Goal: Contribute content: Add original content to the website for others to see

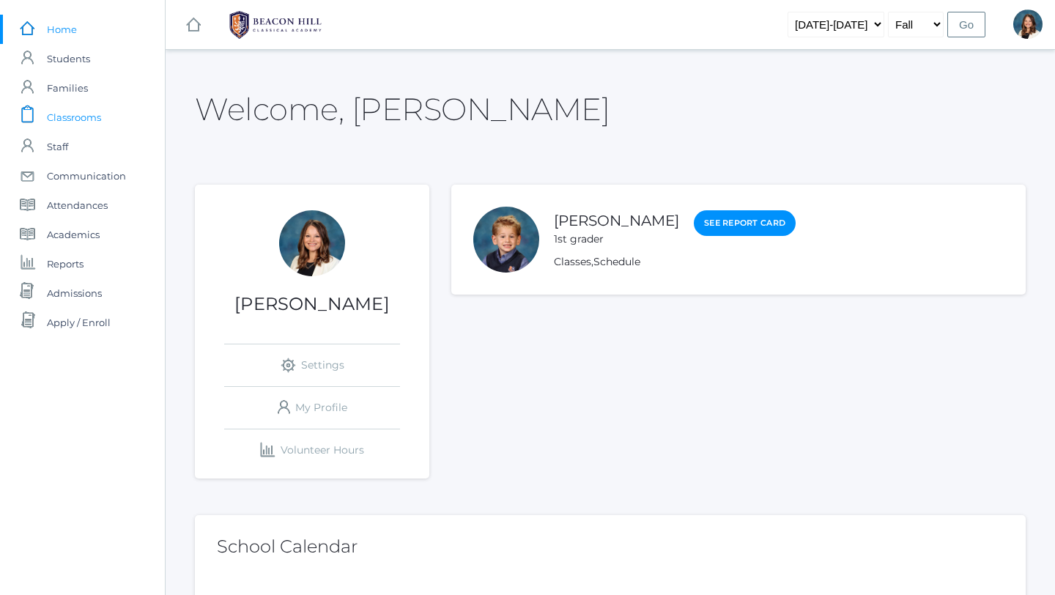
click at [80, 114] on span "Classrooms" at bounding box center [74, 117] width 54 height 29
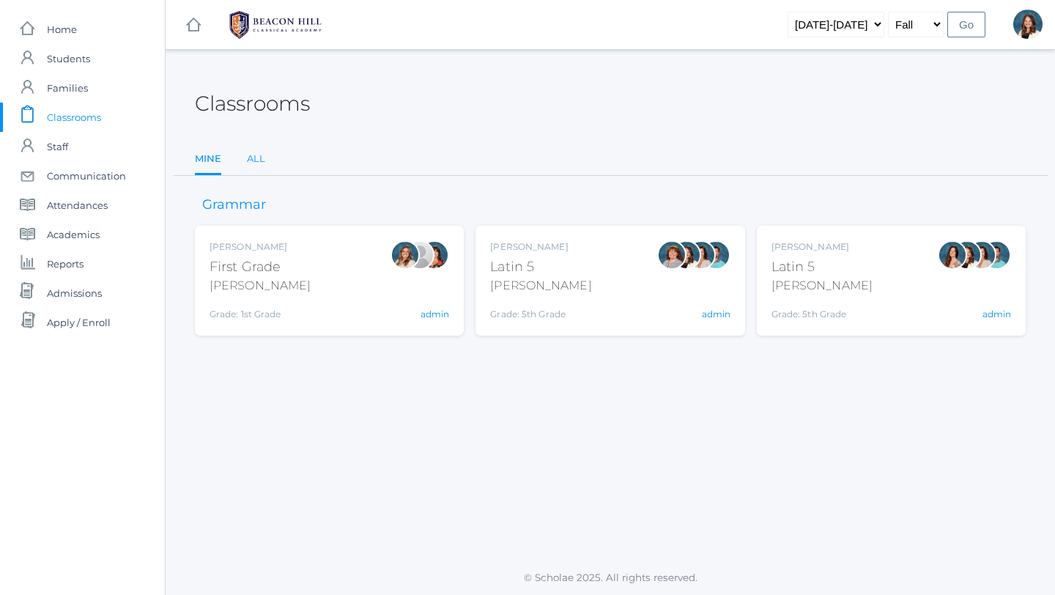
click at [256, 159] on link "All" at bounding box center [256, 158] width 18 height 29
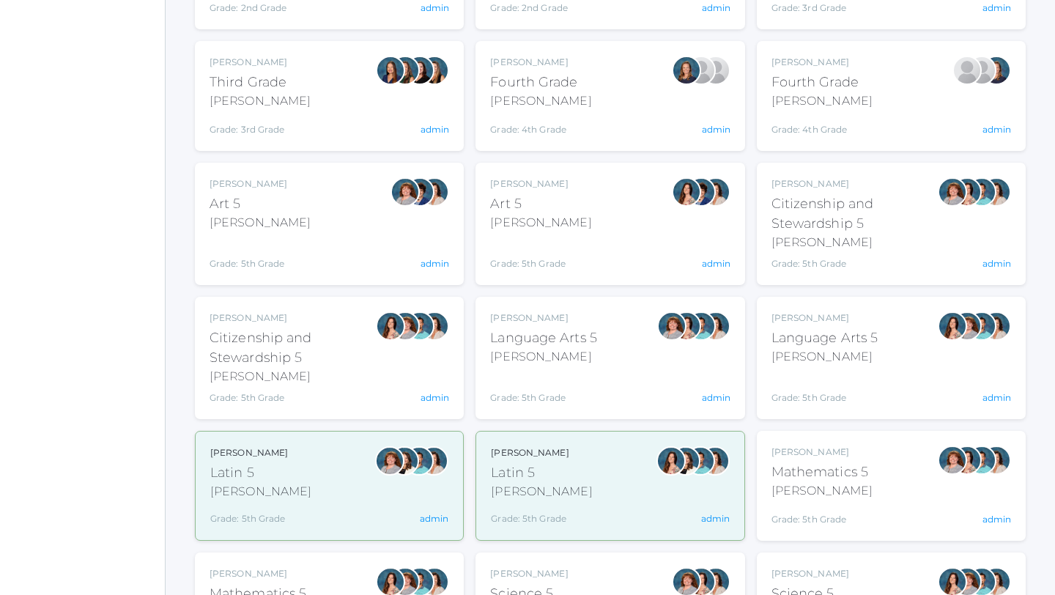
scroll to position [551, 0]
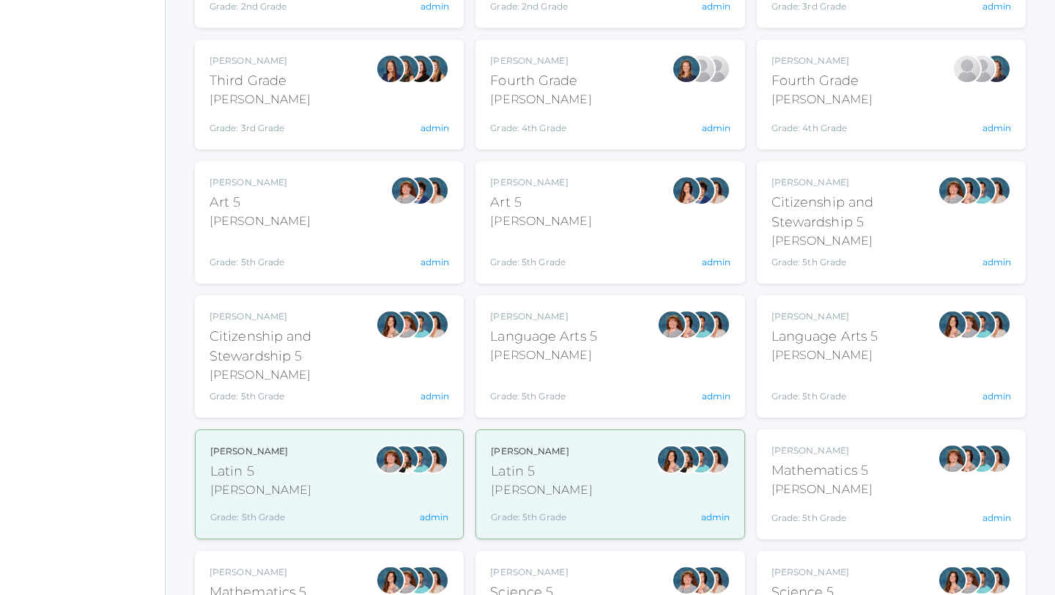
click at [607, 353] on div "Sarah Bence Language Arts 5 Bence Grade: 5th Grade 05LA admin" at bounding box center [610, 356] width 240 height 93
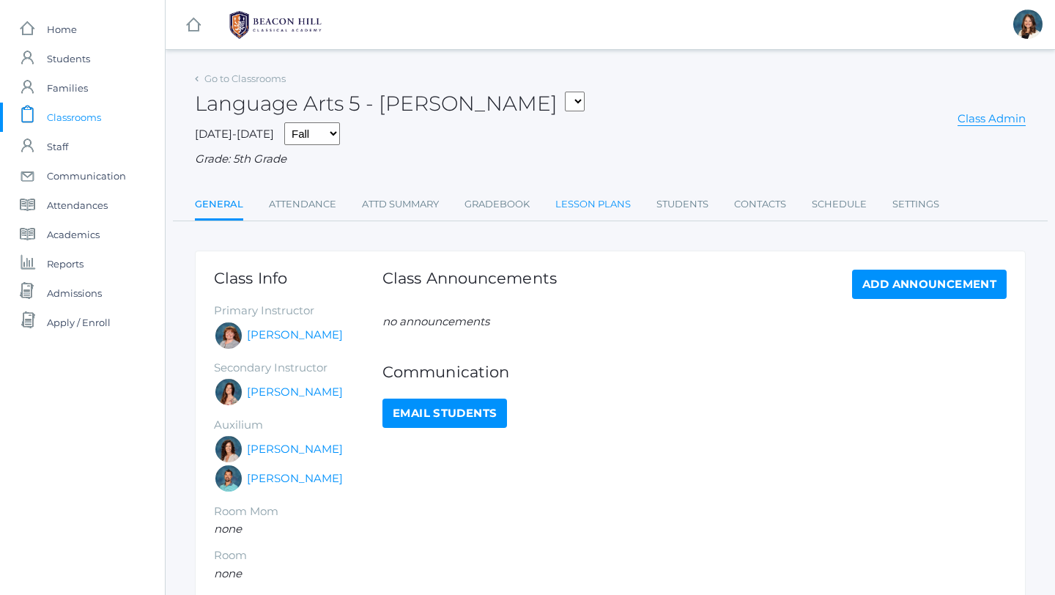
click at [585, 203] on link "Lesson Plans" at bounding box center [593, 204] width 75 height 29
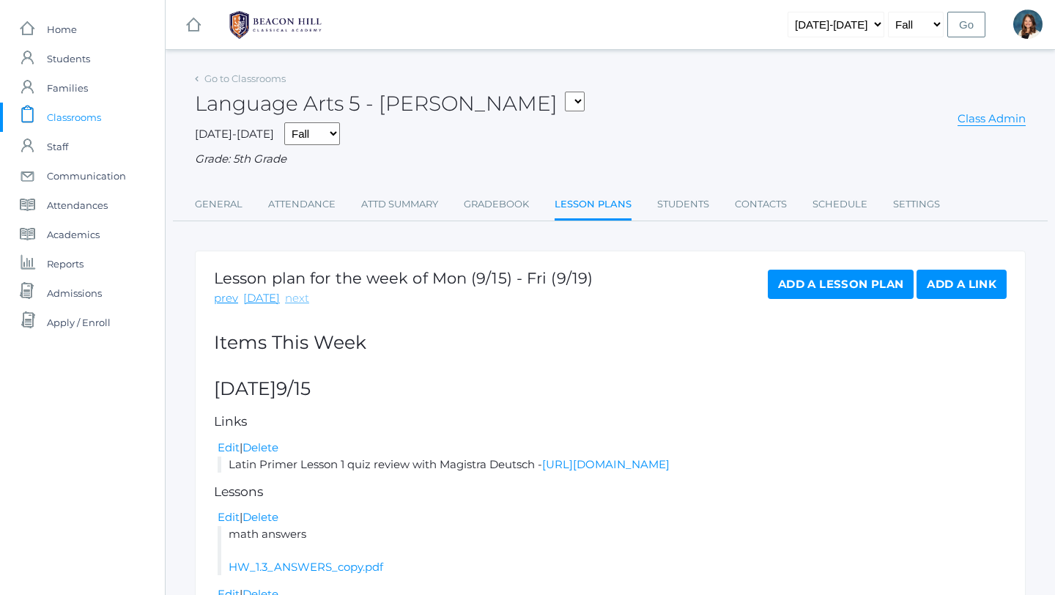
click at [295, 300] on link "next" at bounding box center [297, 298] width 24 height 17
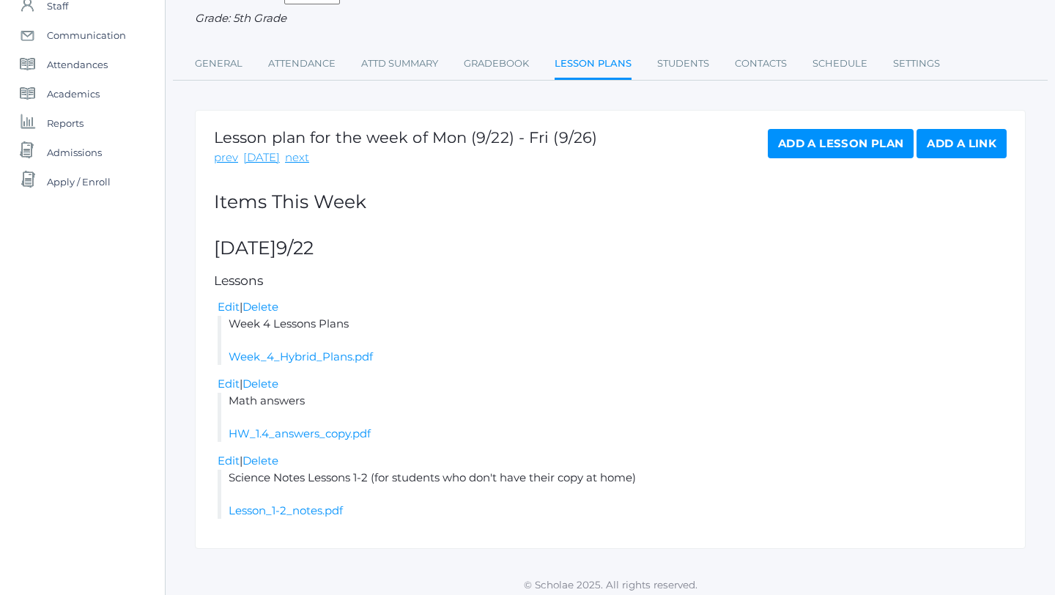
scroll to position [147, 0]
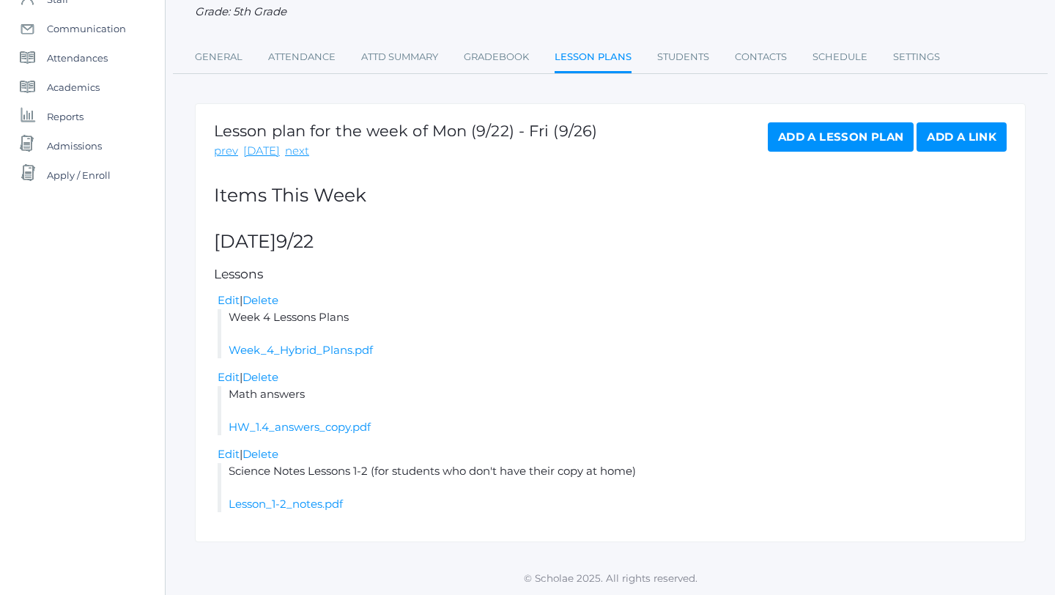
click at [949, 138] on link "Add a Link" at bounding box center [962, 136] width 90 height 29
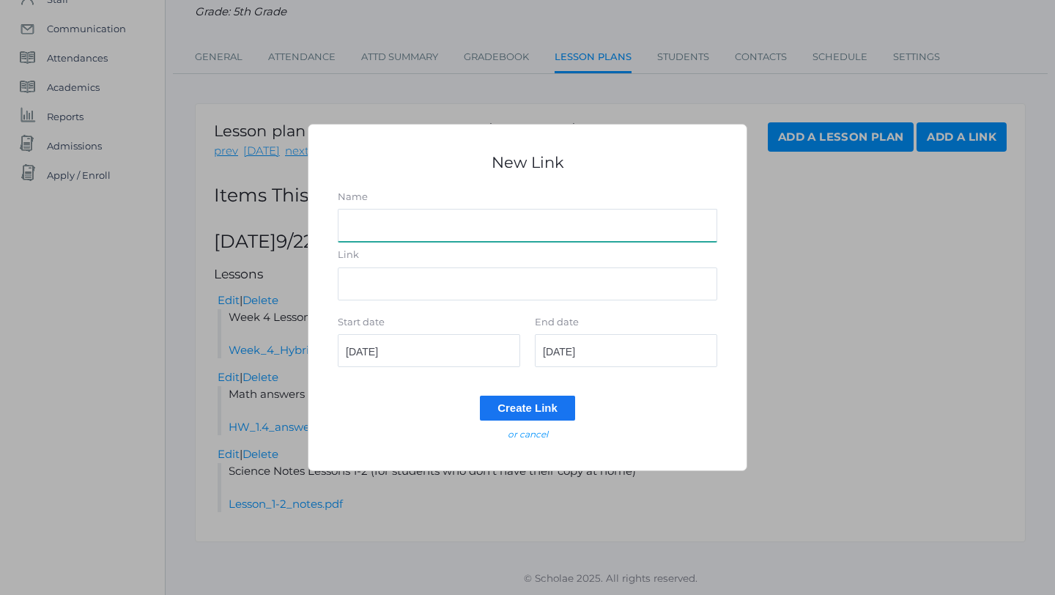
click at [388, 224] on input "Name" at bounding box center [528, 225] width 380 height 33
type input "Latin Homework pages with Mrs. Deutsch"
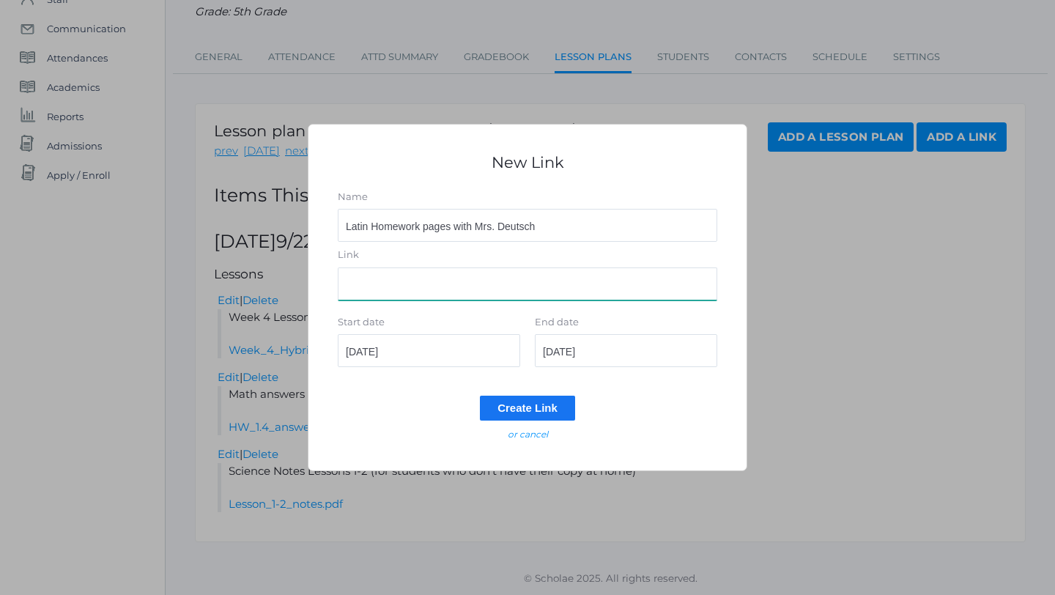
click at [361, 290] on input "Link" at bounding box center [528, 284] width 380 height 33
paste input "https://drive.google.com/file/d/1iHVyBPNtz1YkZ3cIL9w-jZpbKKAziM_w/view?usp=shar…"
type input "https://drive.google.com/file/d/1iHVyBPNtz1YkZ3cIL9w-jZpbKKAziM_w/view?usp=shar…"
click at [407, 354] on input "2025-09-22" at bounding box center [429, 350] width 182 height 33
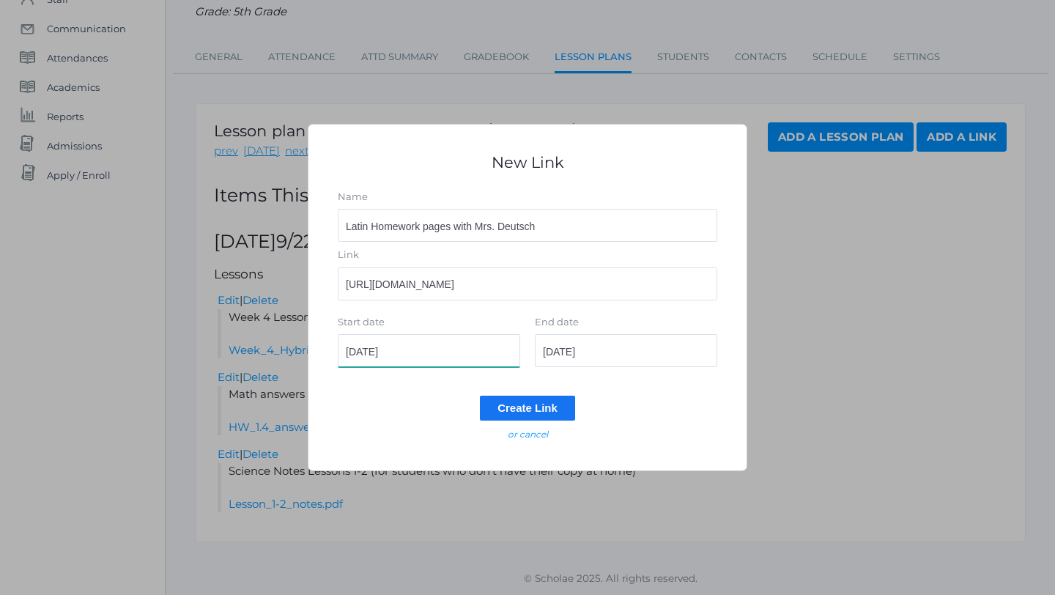
scroll to position [0, 0]
type input "2025-09-22"
click at [607, 355] on input "2025-09-22" at bounding box center [626, 350] width 182 height 33
type input "2025-09-23"
click at [547, 408] on input "Create Link" at bounding box center [527, 408] width 95 height 24
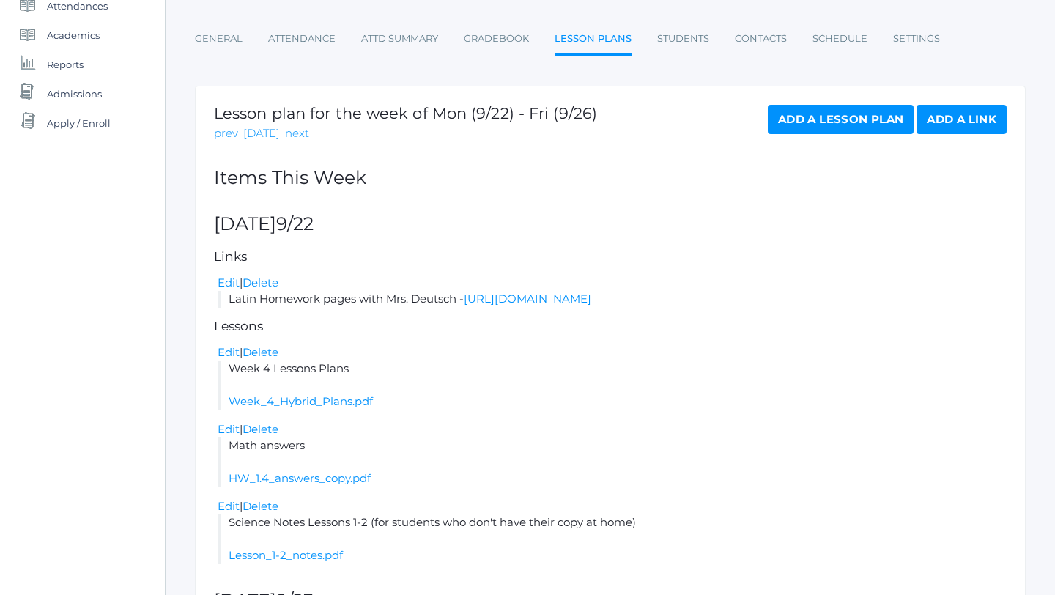
scroll to position [201, 0]
click at [230, 279] on link "Edit" at bounding box center [229, 281] width 22 height 14
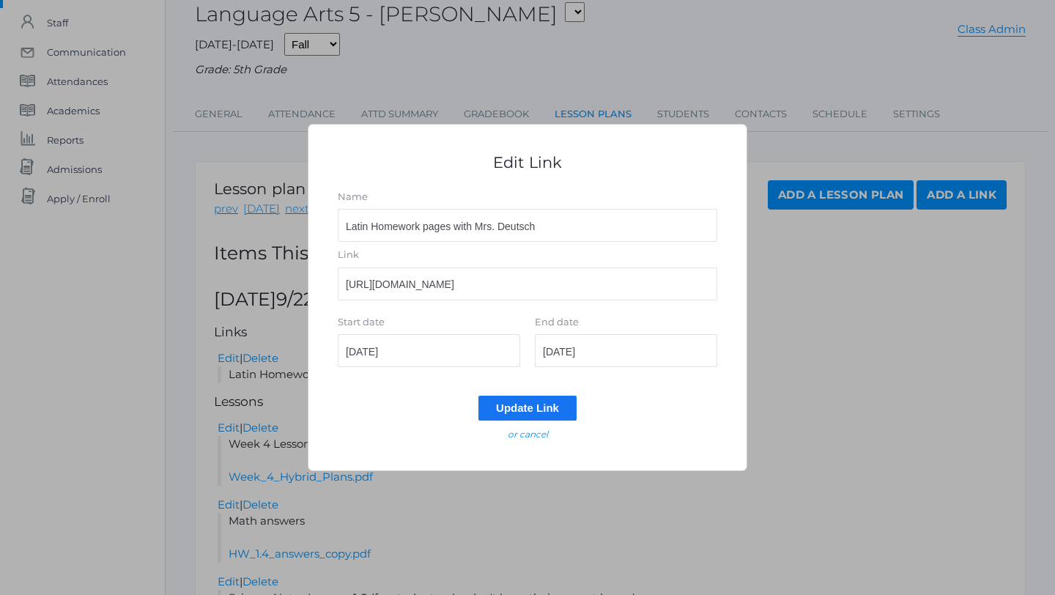
scroll to position [0, 0]
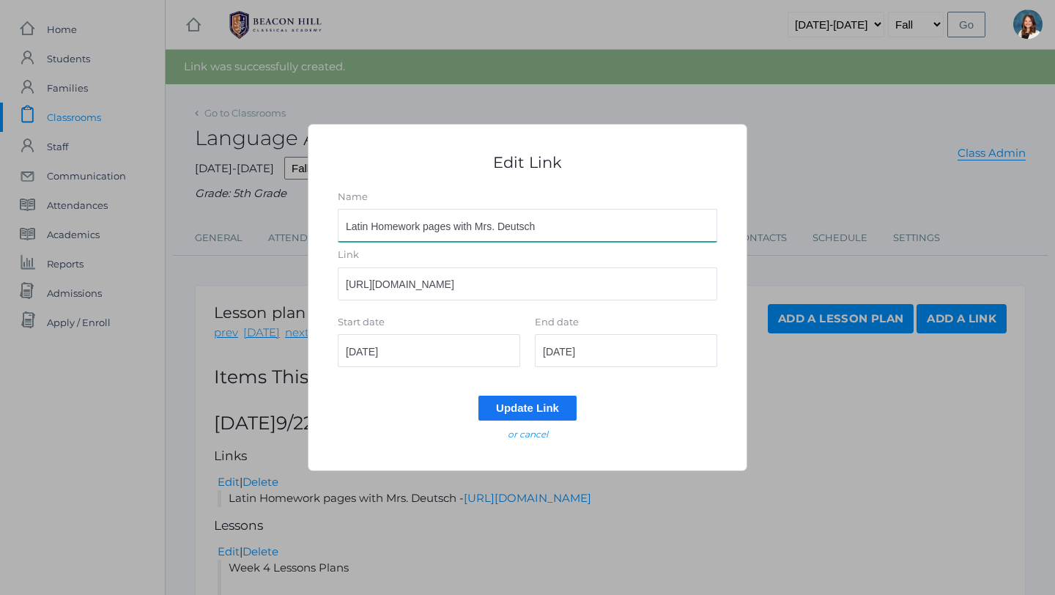
click at [553, 224] on input "Latin Homework pages with Mrs. Deutsch" at bounding box center [528, 225] width 380 height 33
type input "Latin Homework pages with Mrs. Deutsch pgs. 13-14 and Flash Cards"
click at [528, 402] on input "Update Link" at bounding box center [528, 408] width 98 height 24
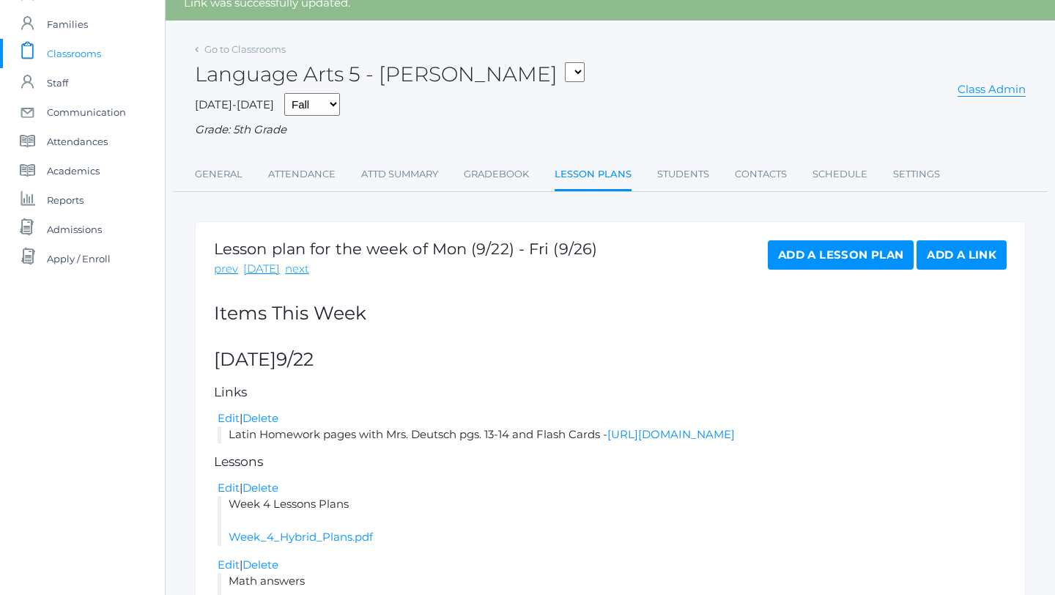
scroll to position [32, 0]
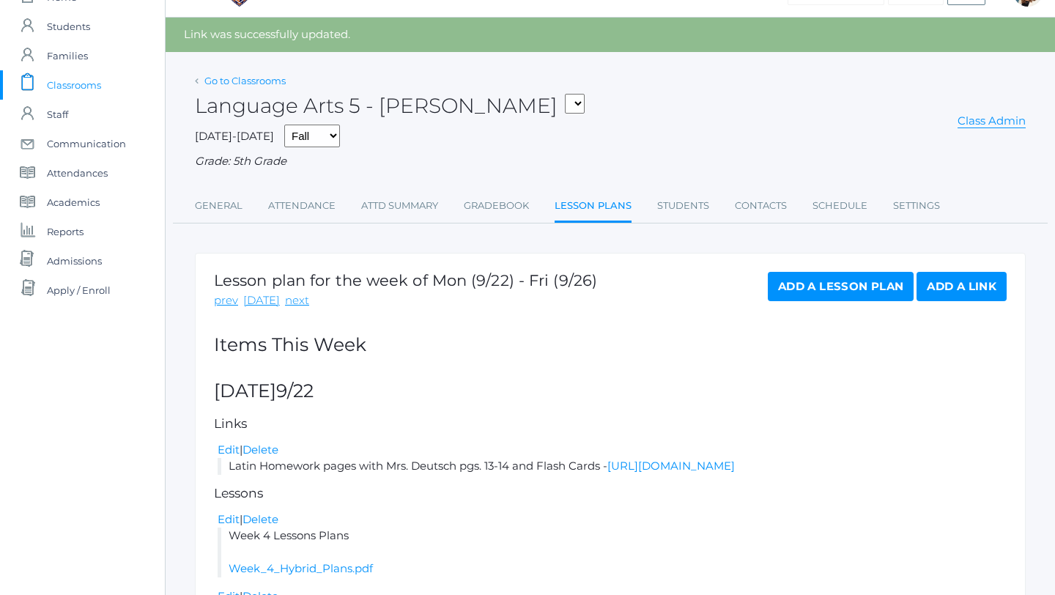
click at [269, 79] on link "Go to Classrooms" at bounding box center [244, 81] width 81 height 12
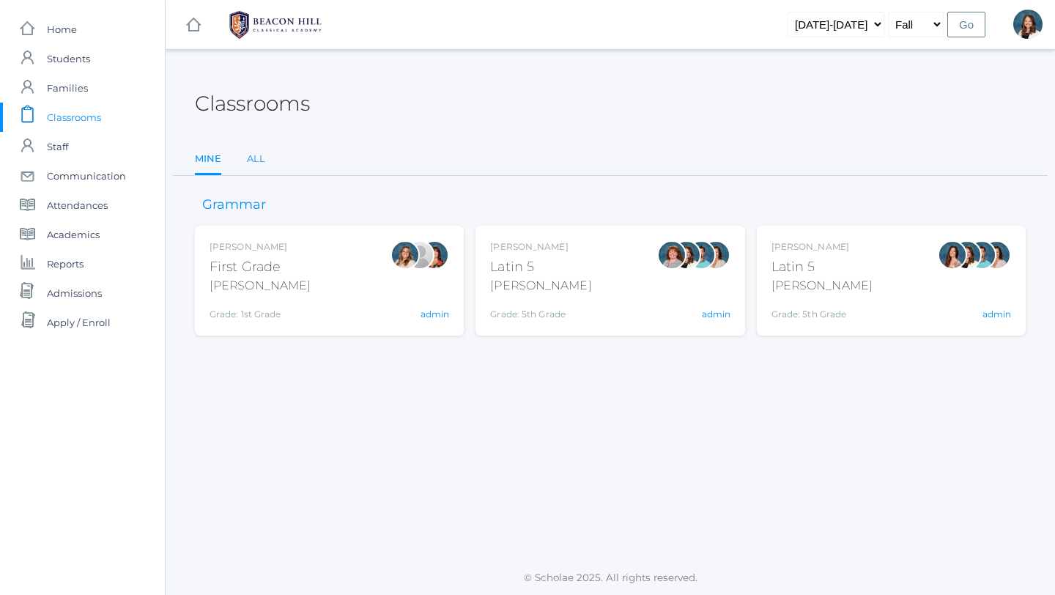
click at [254, 155] on link "All" at bounding box center [256, 158] width 18 height 29
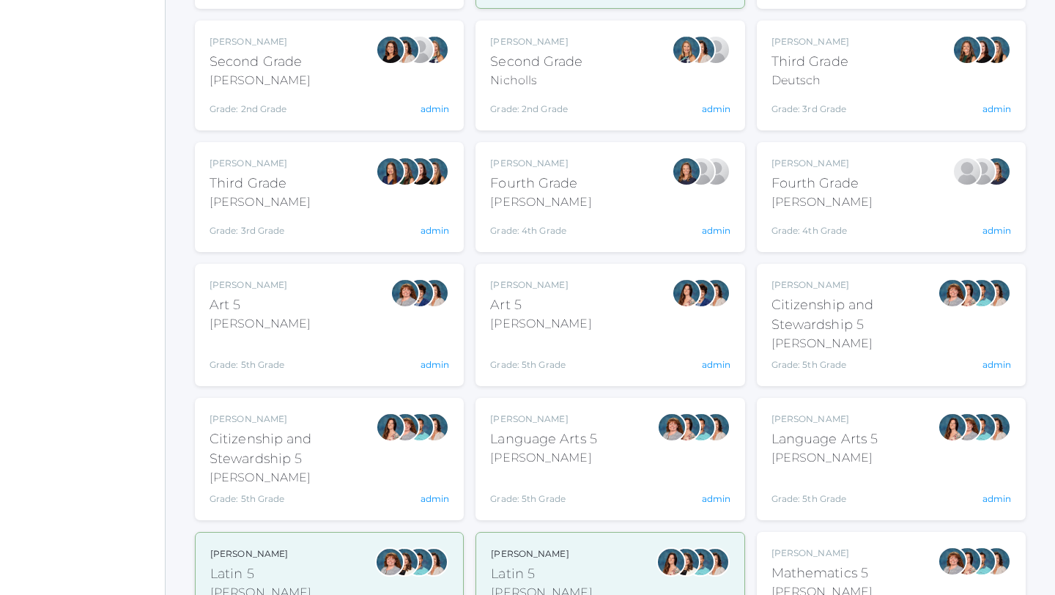
scroll to position [449, 0]
click at [846, 459] on div "[PERSON_NAME]" at bounding box center [825, 458] width 107 height 18
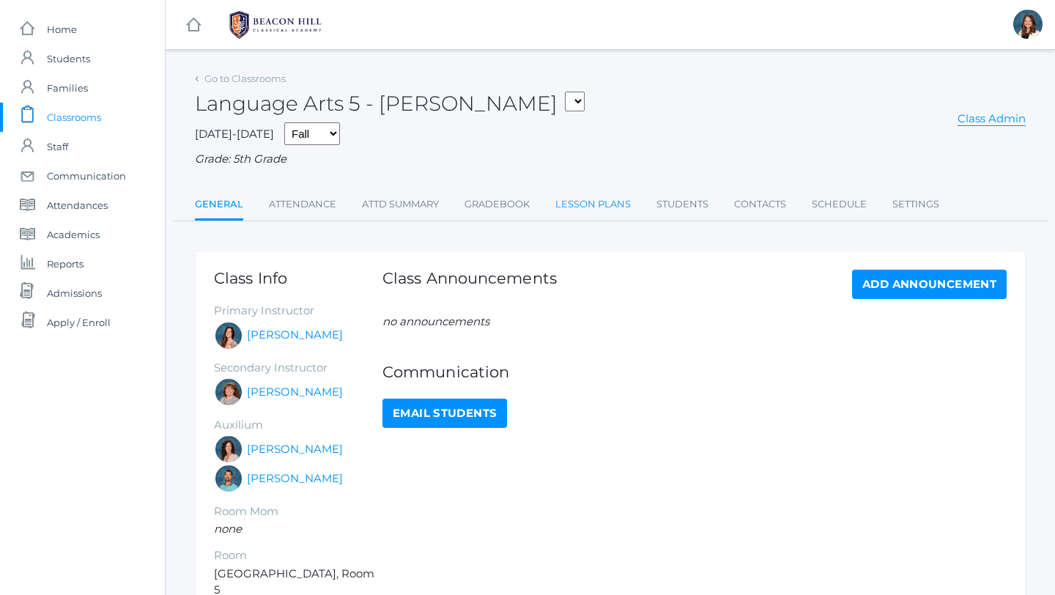
click at [574, 202] on link "Lesson Plans" at bounding box center [593, 204] width 75 height 29
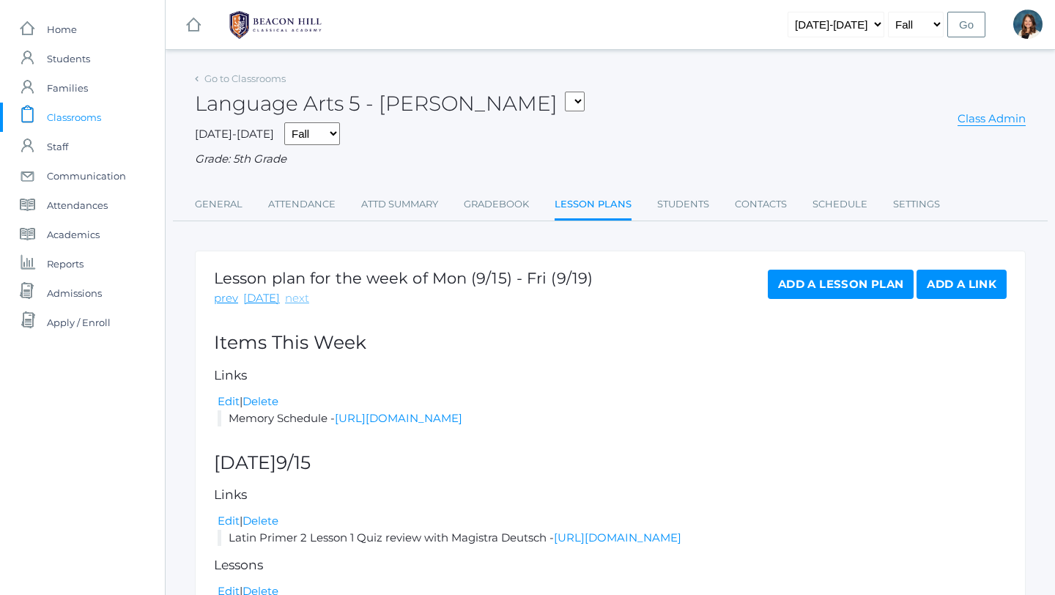
click at [294, 297] on link "next" at bounding box center [297, 298] width 24 height 17
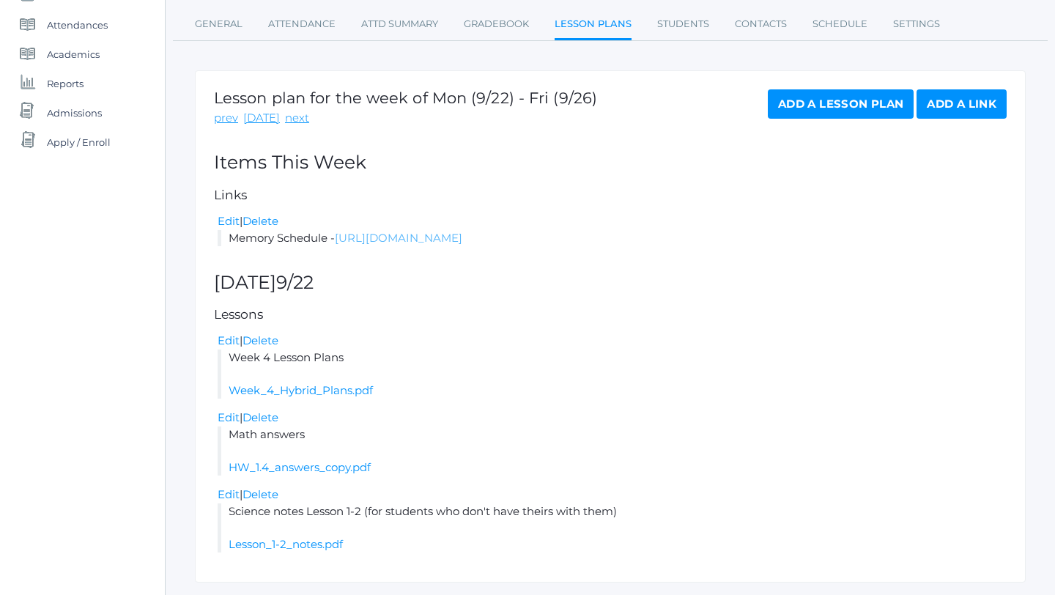
scroll to position [180, 0]
click at [946, 104] on link "Add a Link" at bounding box center [962, 104] width 90 height 29
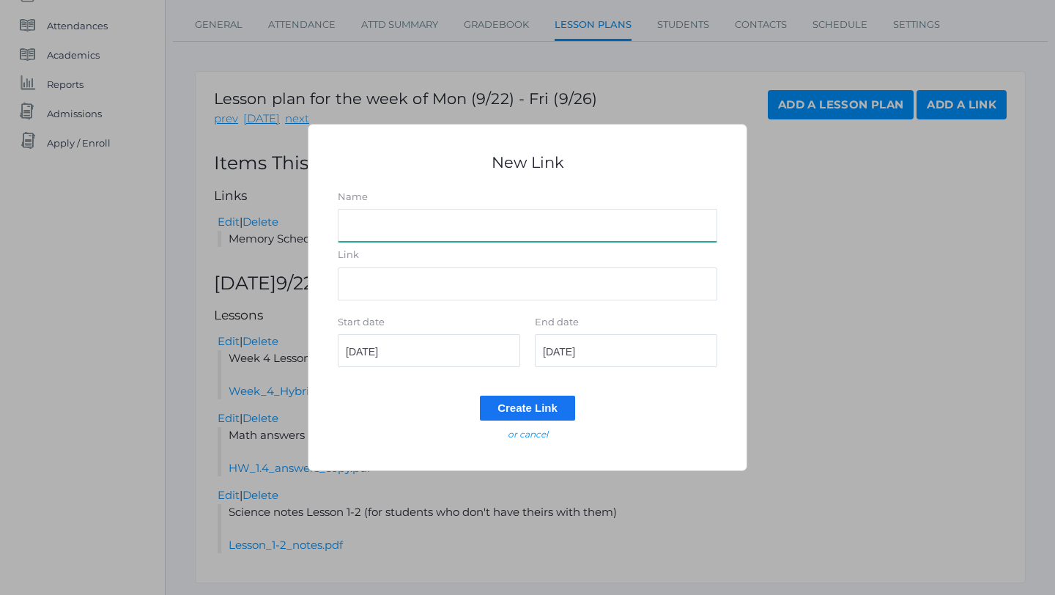
click at [520, 240] on input "Name" at bounding box center [528, 225] width 380 height 33
type input "Latin video with Mrs. Deutsch Latin pgs. 13-14 and Flashcards"
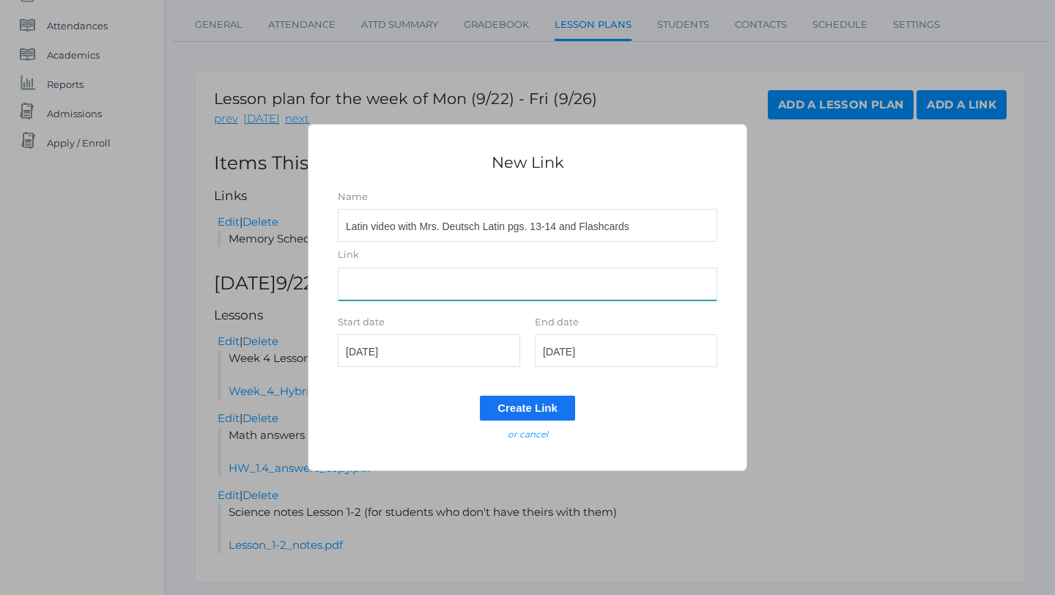
click at [428, 289] on input "Link" at bounding box center [528, 284] width 380 height 33
paste input "https://drive.google.com/file/d/1iHVyBPNtz1YkZ3cIL9w-jZpbKKAziM_w/view?usp=shar…"
type input "https://drive.google.com/file/d/1iHVyBPNtz1YkZ3cIL9w-jZpbKKAziM_w/view?usp=shar…"
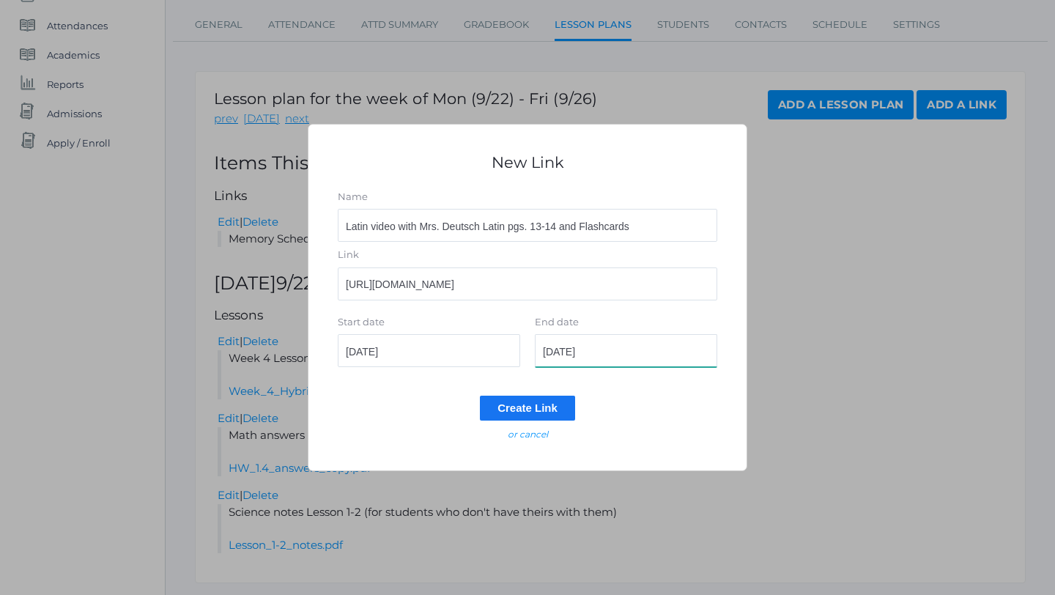
click at [605, 357] on input "2025-09-22" at bounding box center [626, 350] width 182 height 33
type input "2025-09-23"
click at [548, 405] on input "Create Link" at bounding box center [527, 408] width 95 height 24
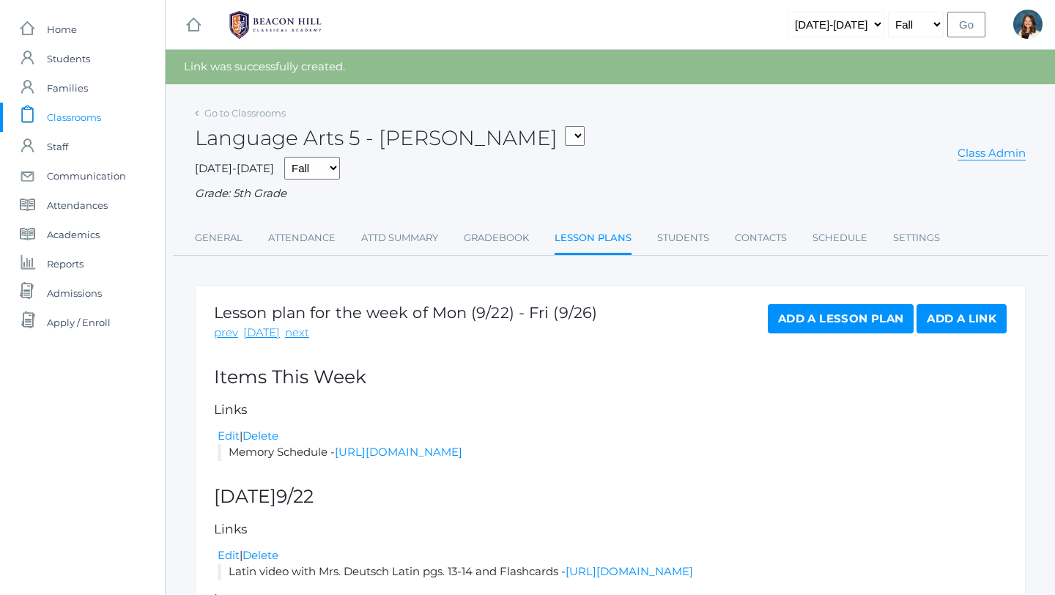
click at [86, 112] on span "Classrooms" at bounding box center [74, 117] width 54 height 29
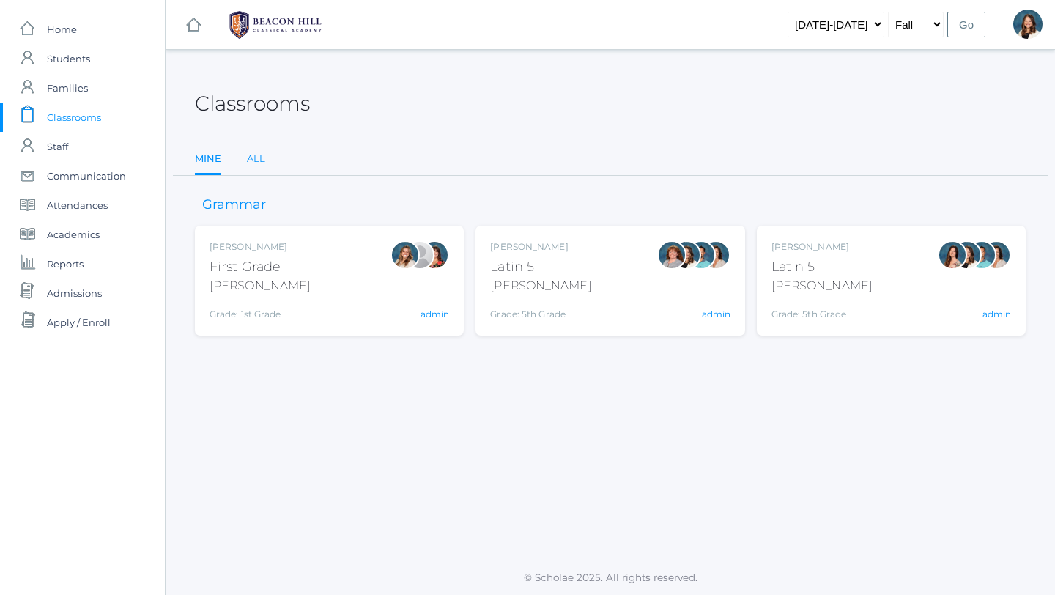
click at [258, 164] on link "All" at bounding box center [256, 158] width 18 height 29
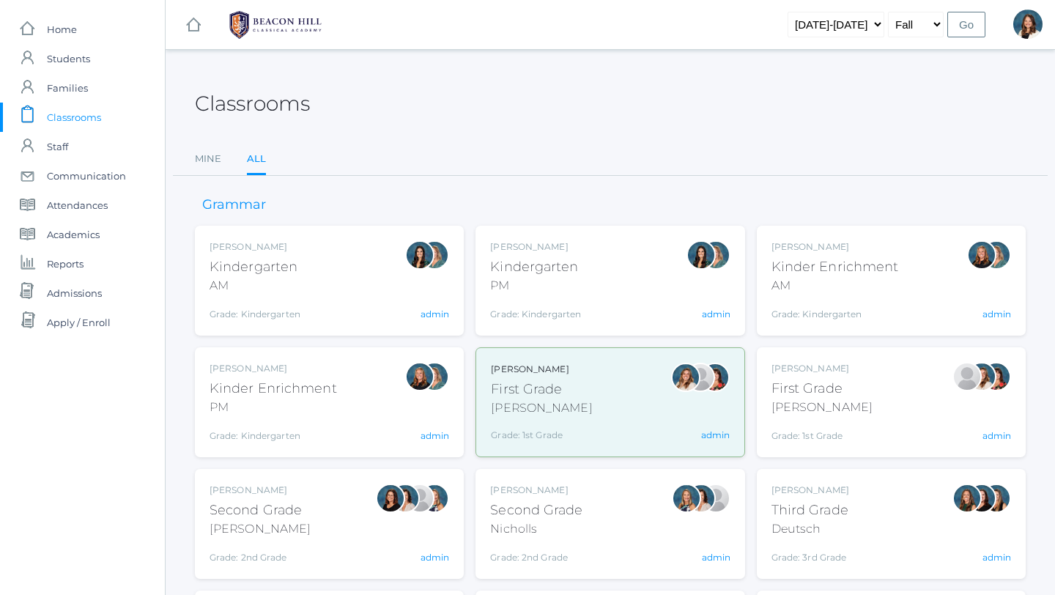
click at [331, 286] on div "Jordyn Dewey Kindergarten AM Grade: Kindergarten *KIND admin" at bounding box center [330, 280] width 240 height 81
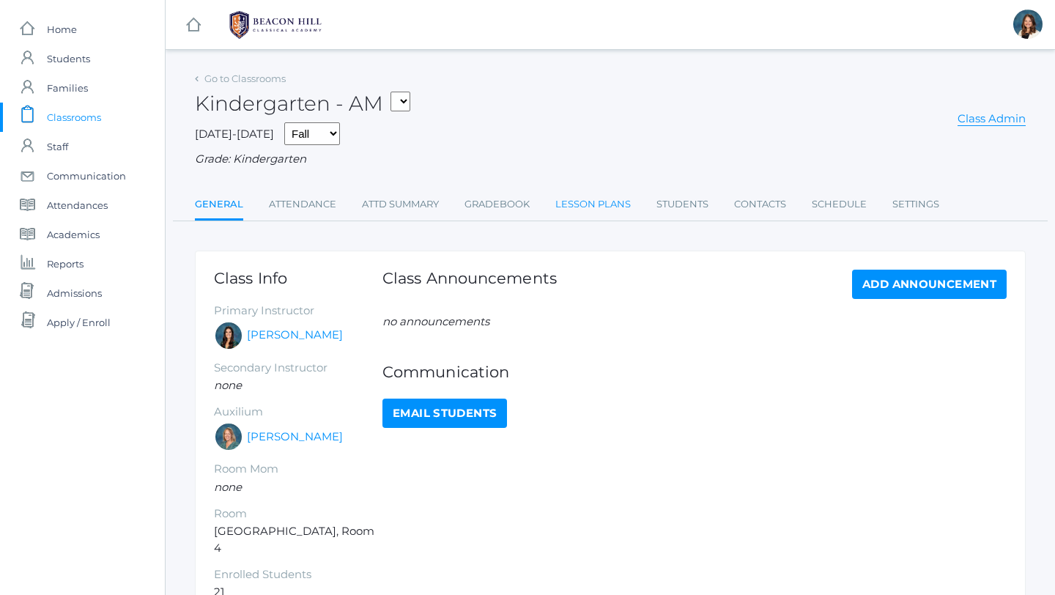
click at [603, 204] on link "Lesson Plans" at bounding box center [593, 204] width 75 height 29
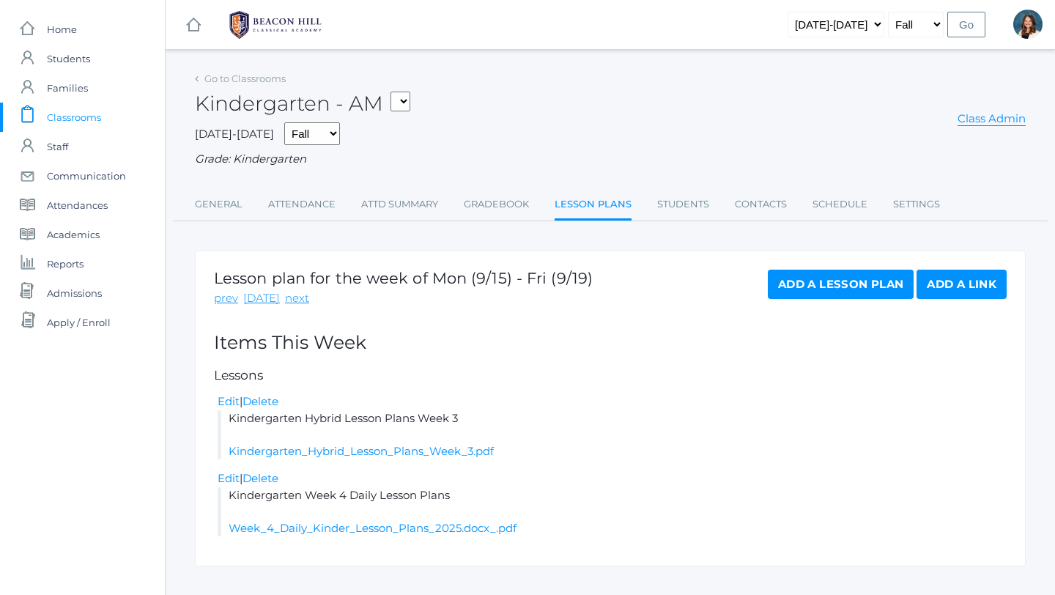
scroll to position [24, 0]
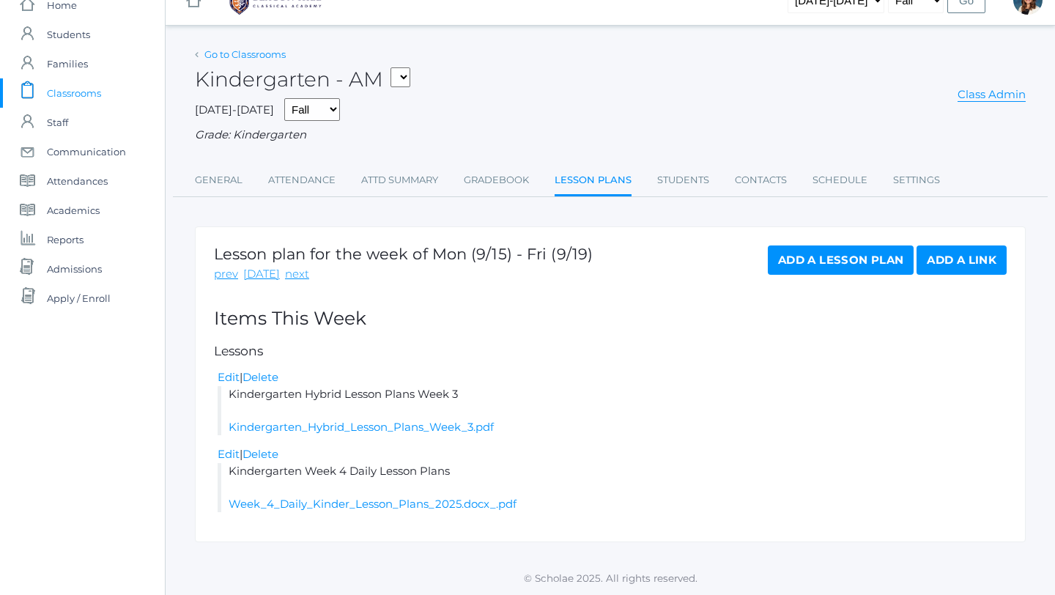
click at [223, 52] on link "Go to Classrooms" at bounding box center [244, 54] width 81 height 12
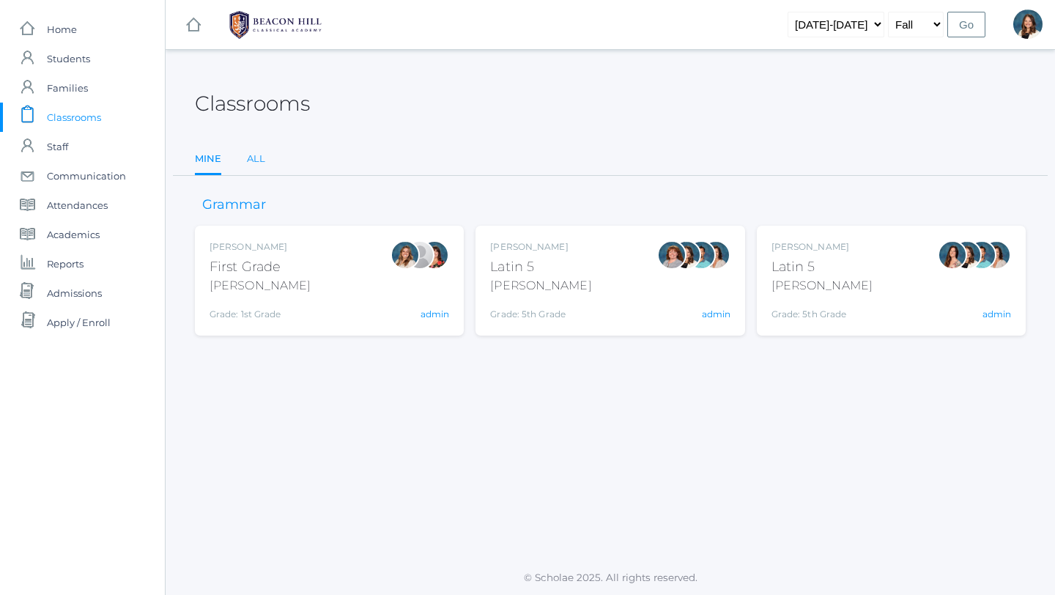
click at [248, 155] on link "All" at bounding box center [256, 158] width 18 height 29
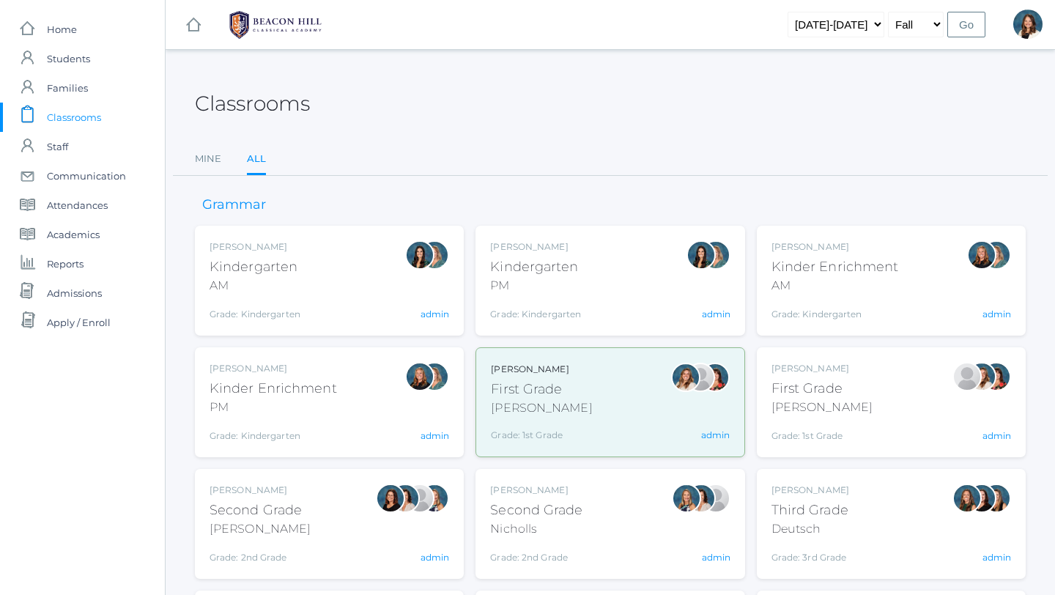
click at [624, 277] on div "Jordyn Dewey Kindergarten PM Grade: Kindergarten *KIND admin" at bounding box center [610, 280] width 240 height 81
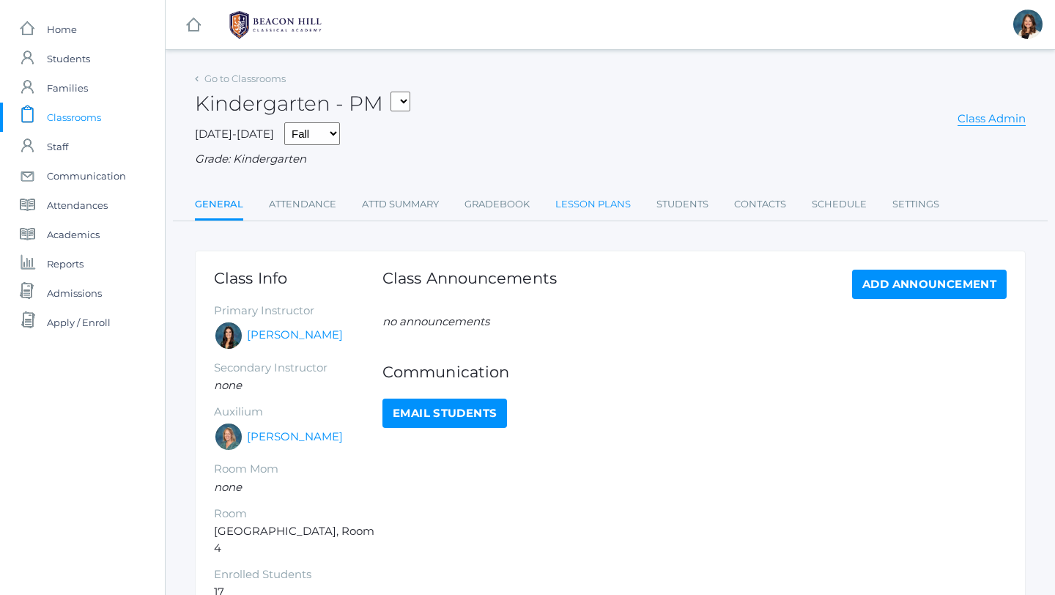
click at [591, 202] on link "Lesson Plans" at bounding box center [593, 204] width 75 height 29
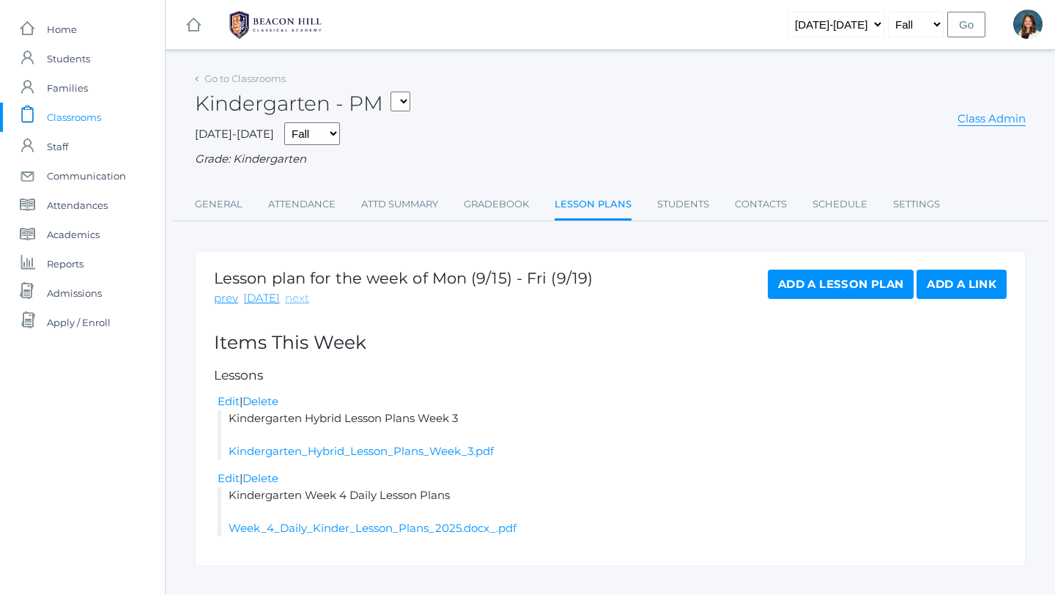
click at [289, 295] on link "next" at bounding box center [297, 298] width 24 height 17
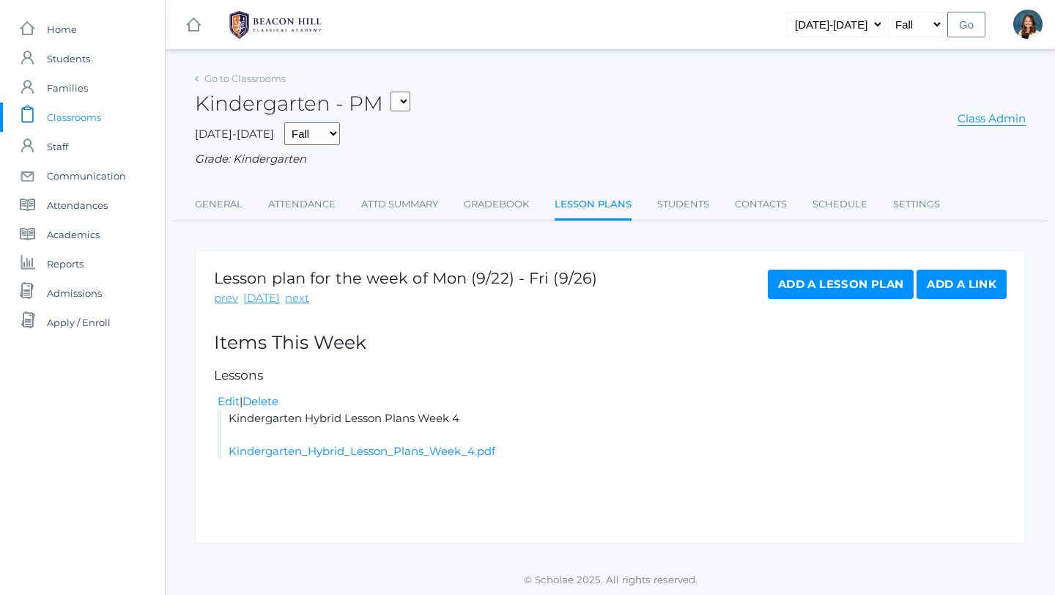
click at [81, 111] on span "Classrooms" at bounding box center [74, 117] width 54 height 29
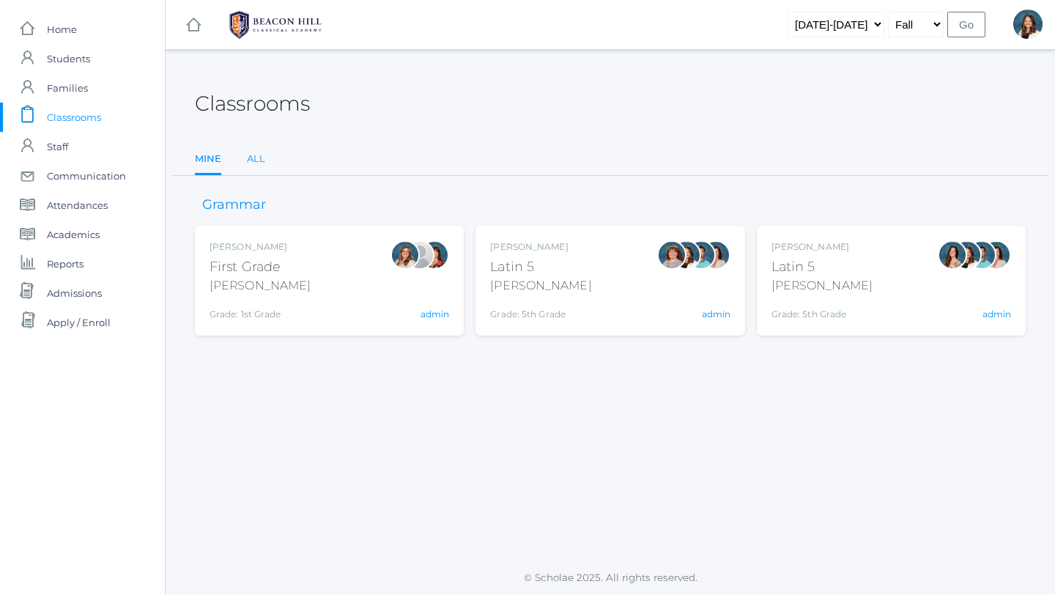
click at [254, 156] on link "All" at bounding box center [256, 158] width 18 height 29
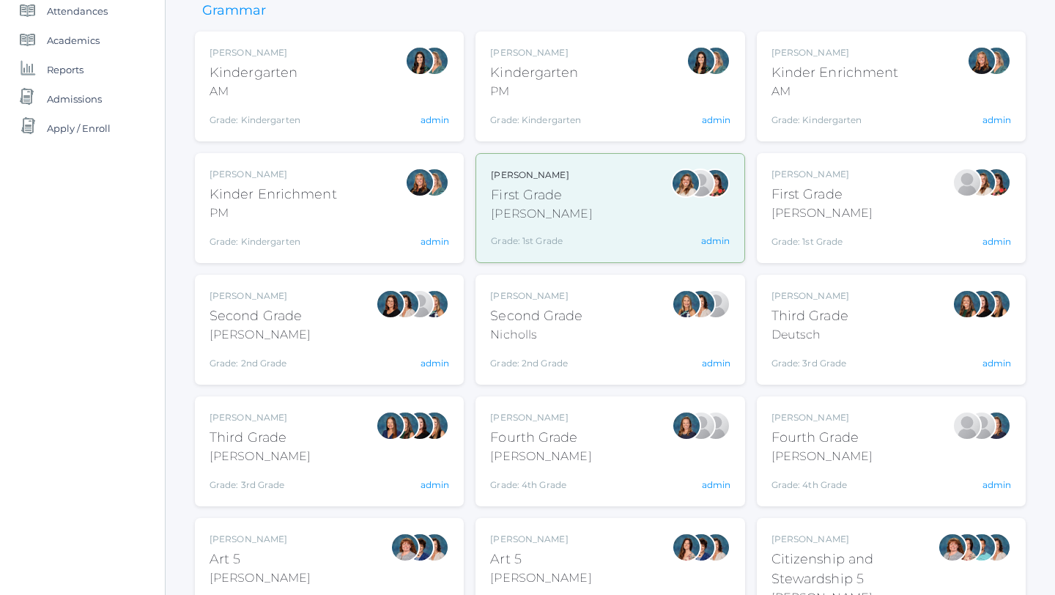
scroll to position [199, 0]
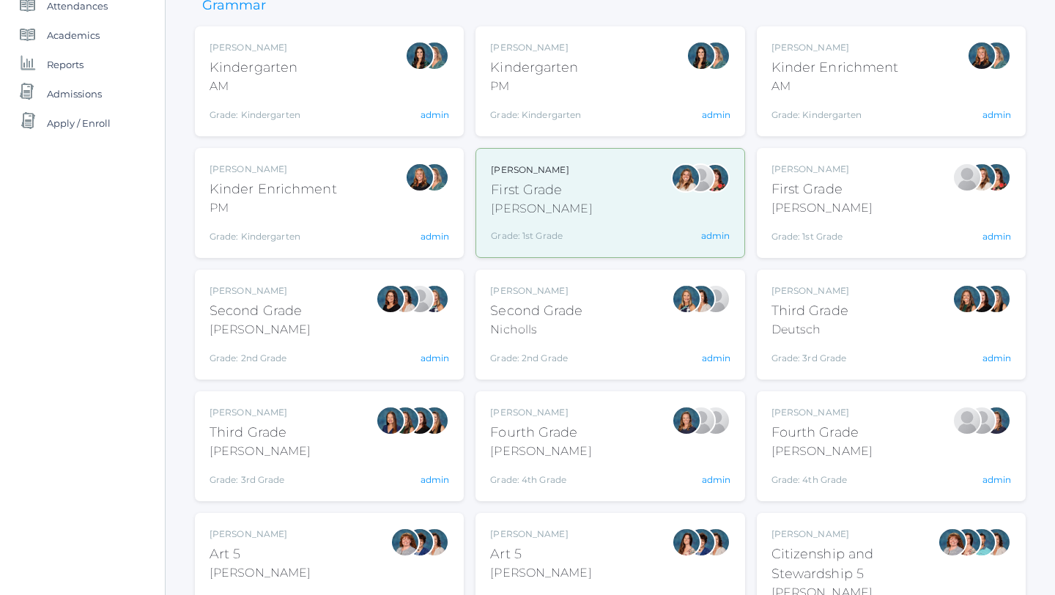
click at [575, 215] on div "Liv Barber First Grade Barber Grade: 1st Grade 01LA admin" at bounding box center [610, 202] width 238 height 79
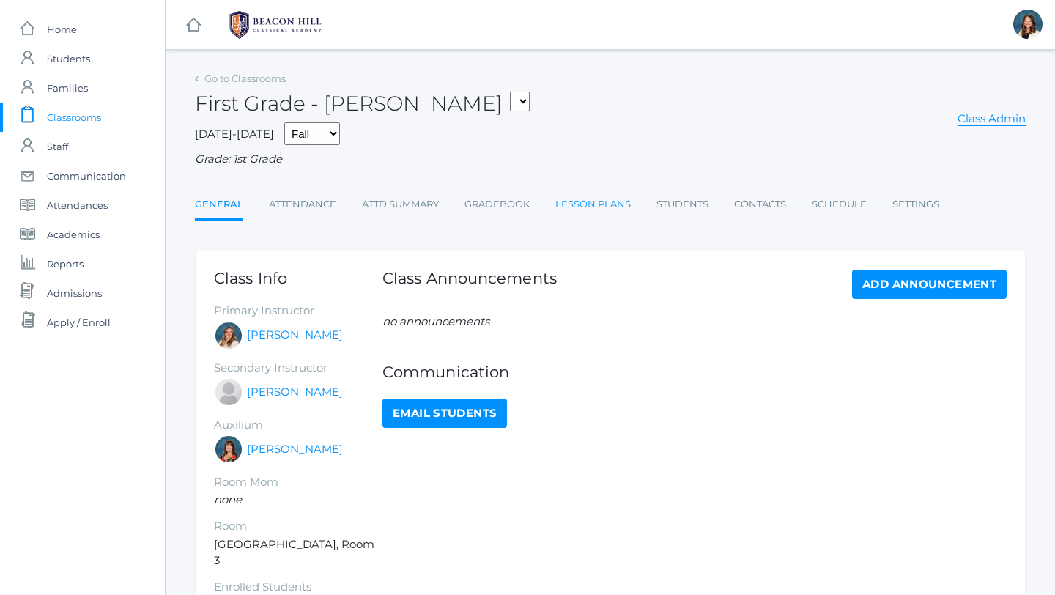
click at [585, 203] on link "Lesson Plans" at bounding box center [593, 204] width 75 height 29
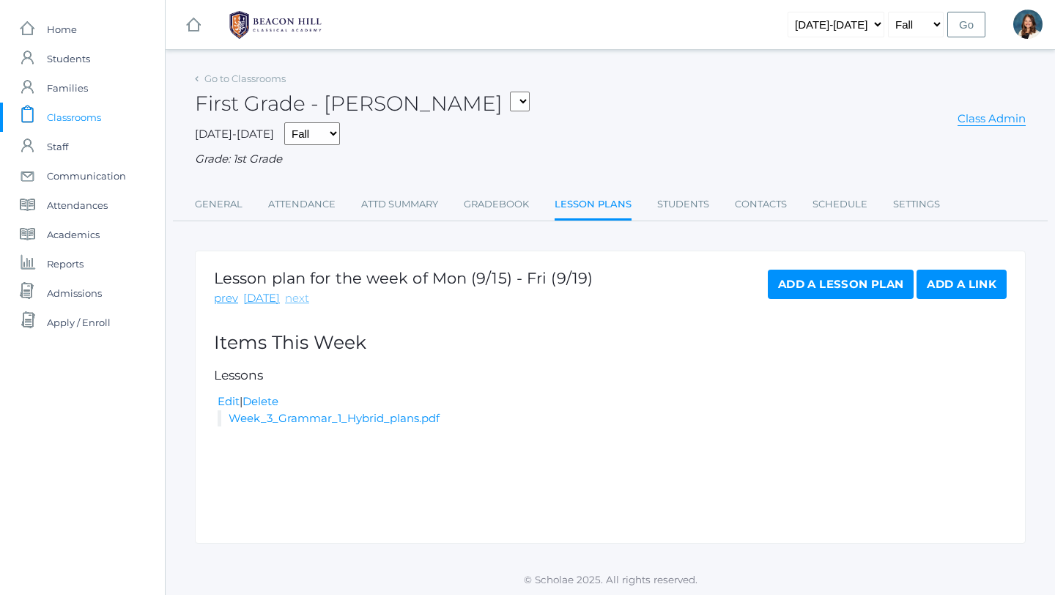
click at [289, 298] on link "next" at bounding box center [297, 298] width 24 height 17
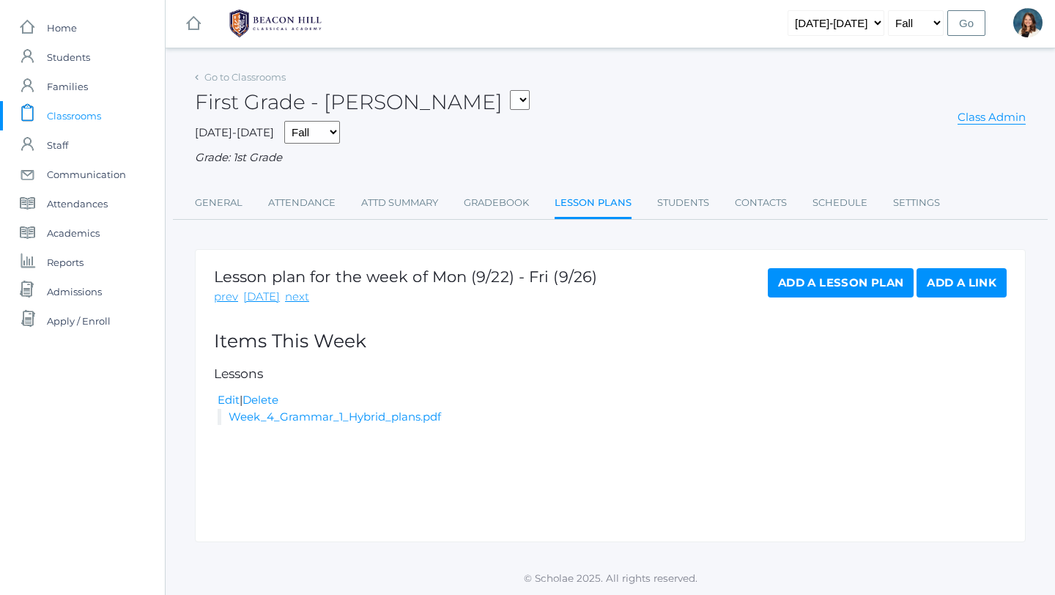
click at [90, 115] on span "Classrooms" at bounding box center [74, 115] width 54 height 29
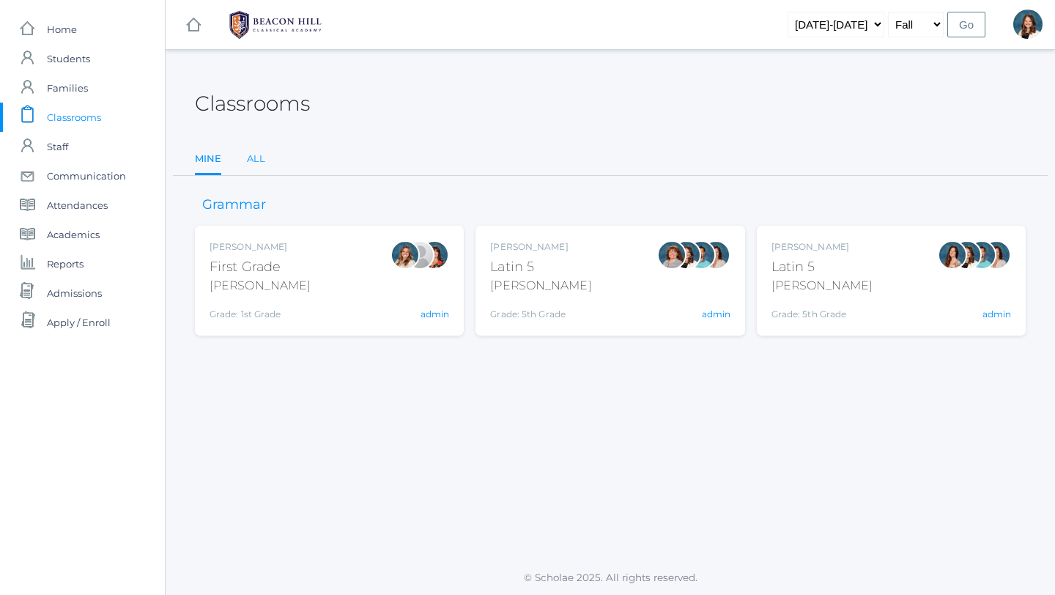
click at [257, 152] on link "All" at bounding box center [256, 158] width 18 height 29
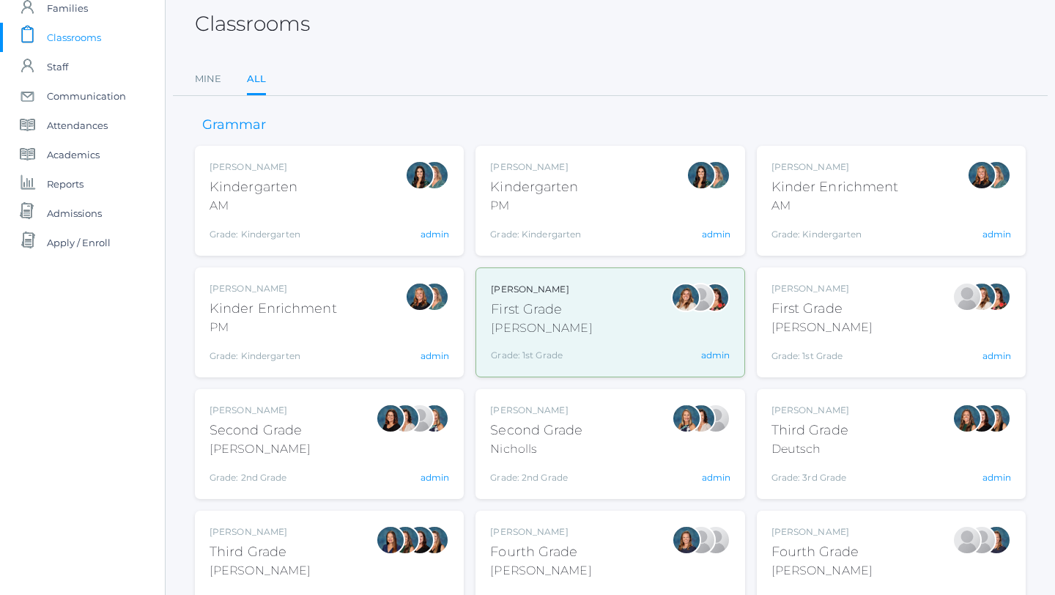
scroll to position [96, 0]
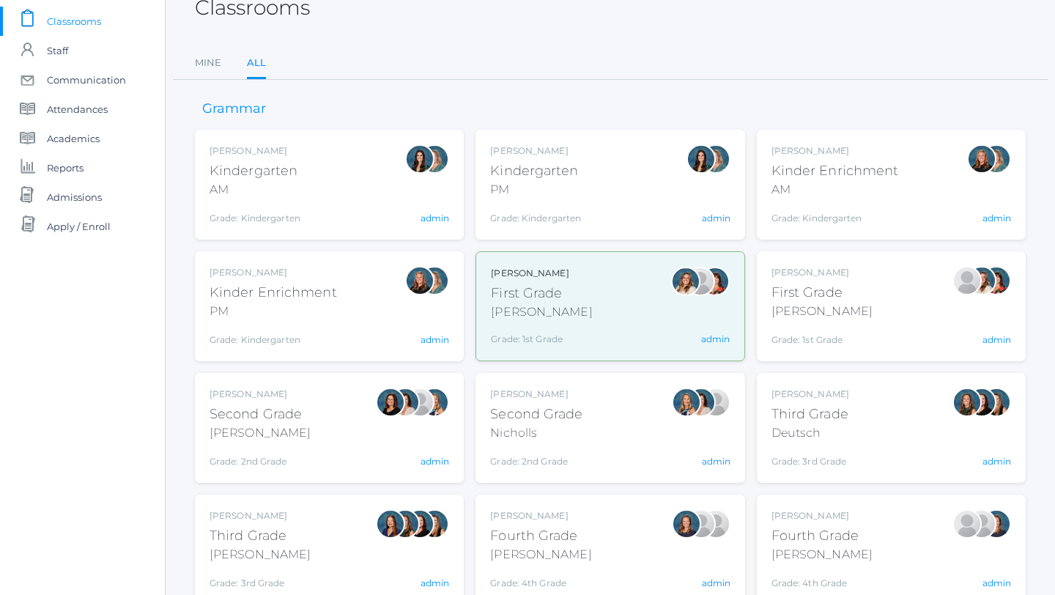
click at [855, 302] on div "Jaimie Watson First Grade Watson Grade: 1st Grade 01LA admin" at bounding box center [892, 306] width 240 height 81
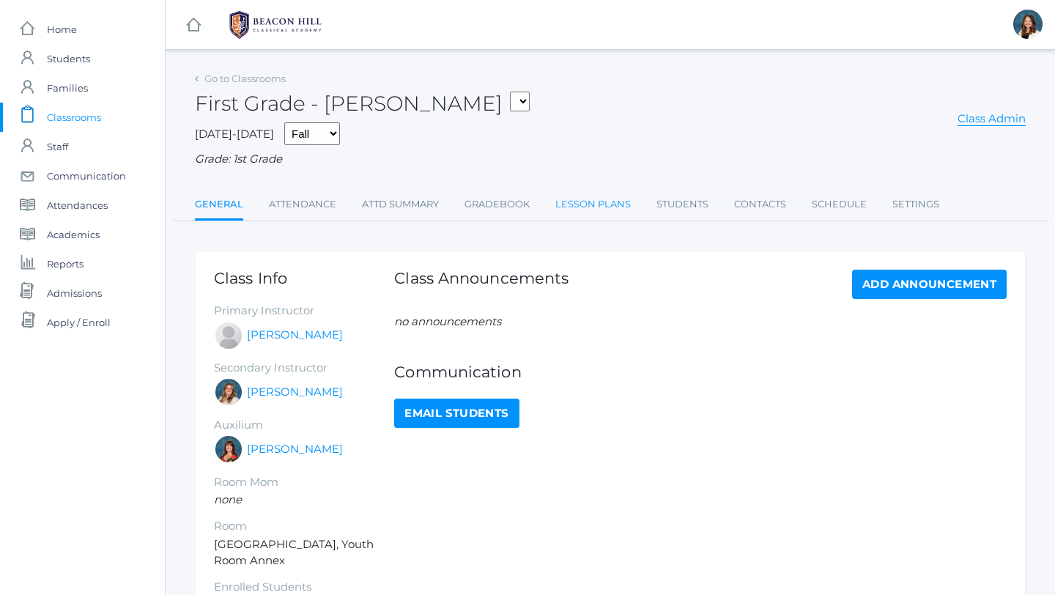
click at [591, 198] on link "Lesson Plans" at bounding box center [593, 204] width 75 height 29
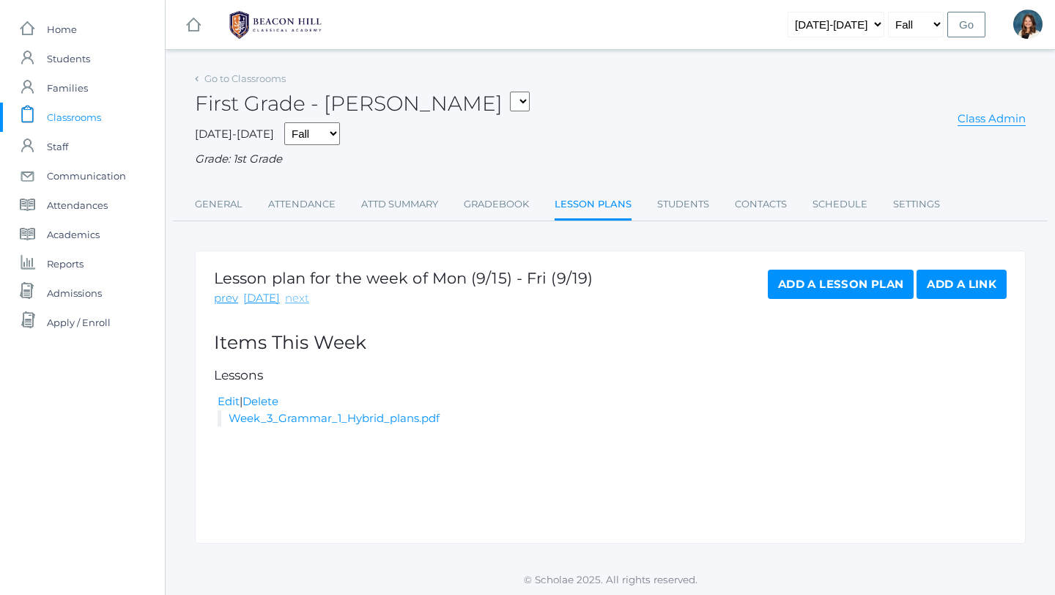
click at [291, 303] on link "next" at bounding box center [297, 298] width 24 height 17
click at [84, 120] on span "Classrooms" at bounding box center [74, 117] width 54 height 29
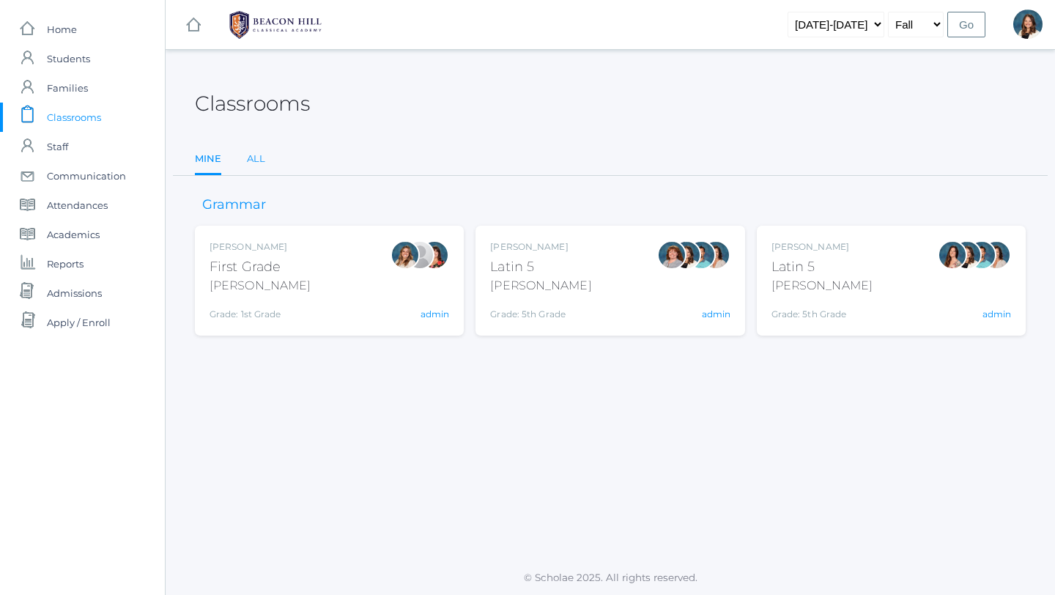
click at [255, 158] on link "All" at bounding box center [256, 158] width 18 height 29
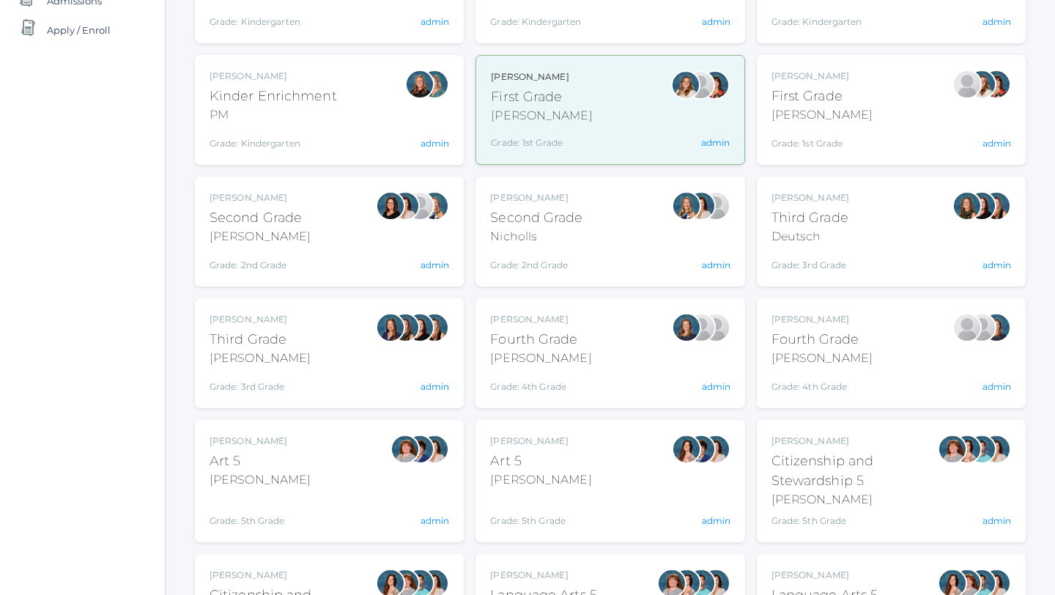
scroll to position [297, 0]
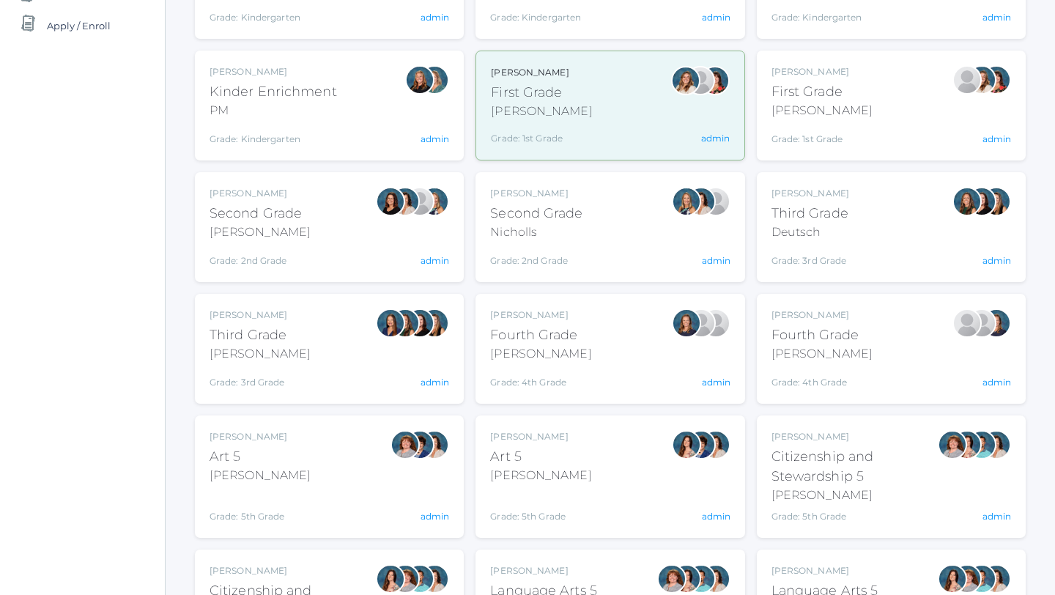
click at [305, 227] on div "Emily Balli Second Grade Balli Grade: 2nd Grade 02LA admin" at bounding box center [330, 227] width 240 height 81
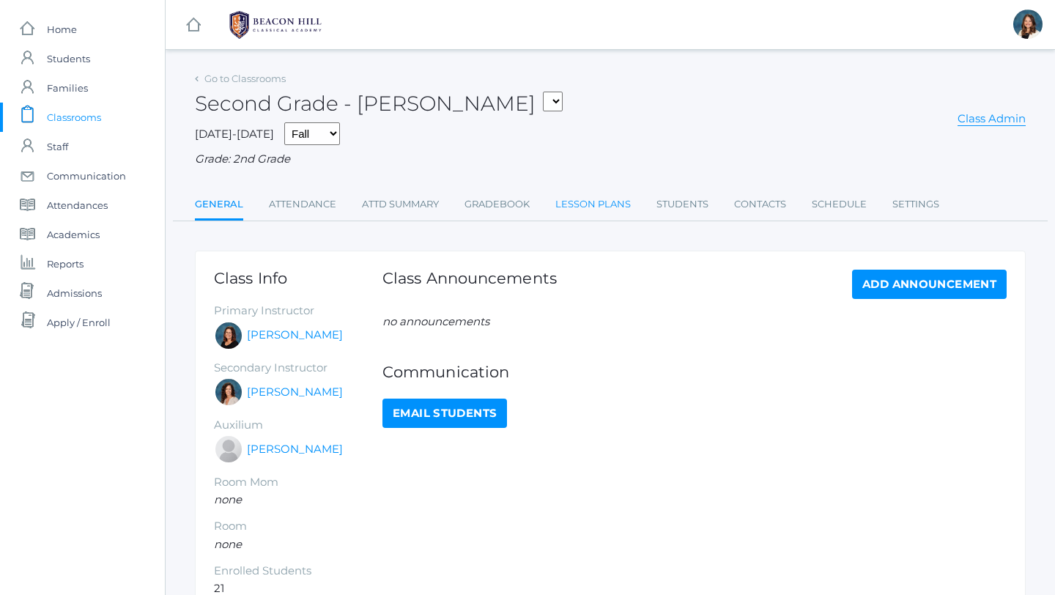
click at [583, 199] on link "Lesson Plans" at bounding box center [593, 204] width 75 height 29
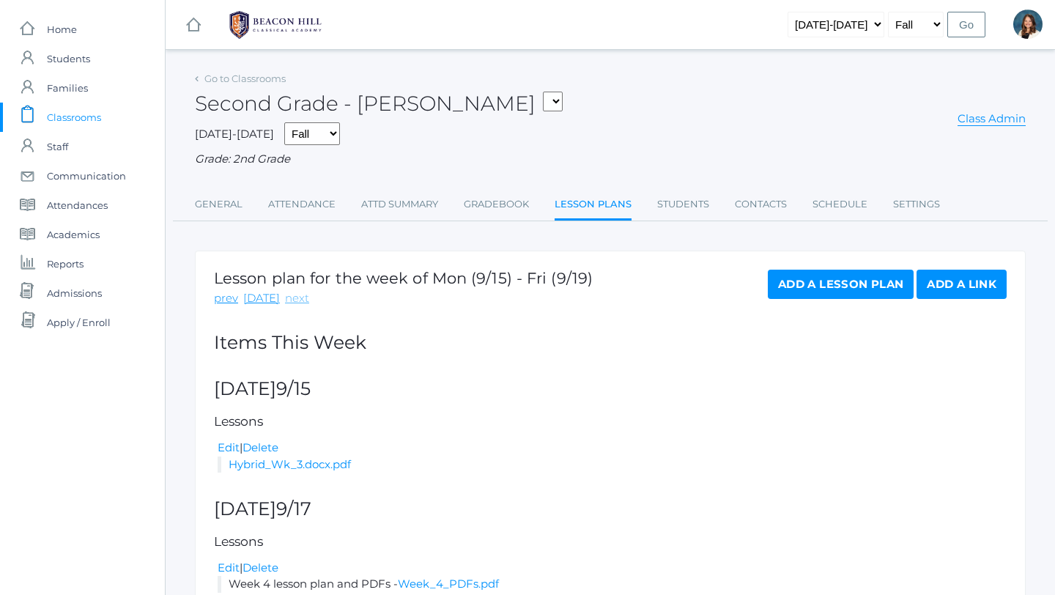
click at [291, 295] on link "next" at bounding box center [297, 298] width 24 height 17
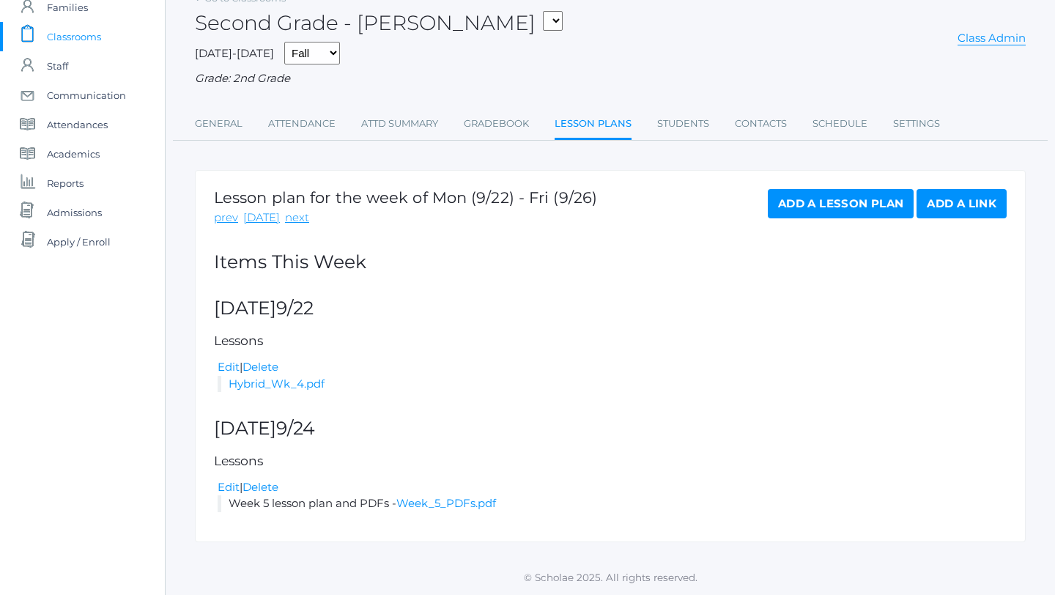
click at [88, 32] on span "Classrooms" at bounding box center [74, 36] width 54 height 29
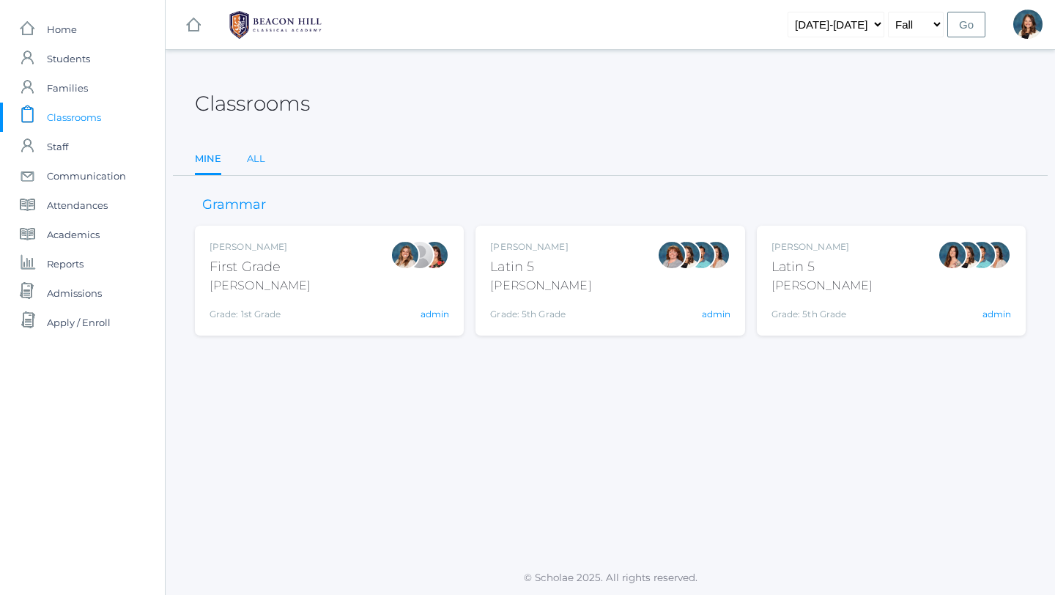
click at [257, 153] on link "All" at bounding box center [256, 158] width 18 height 29
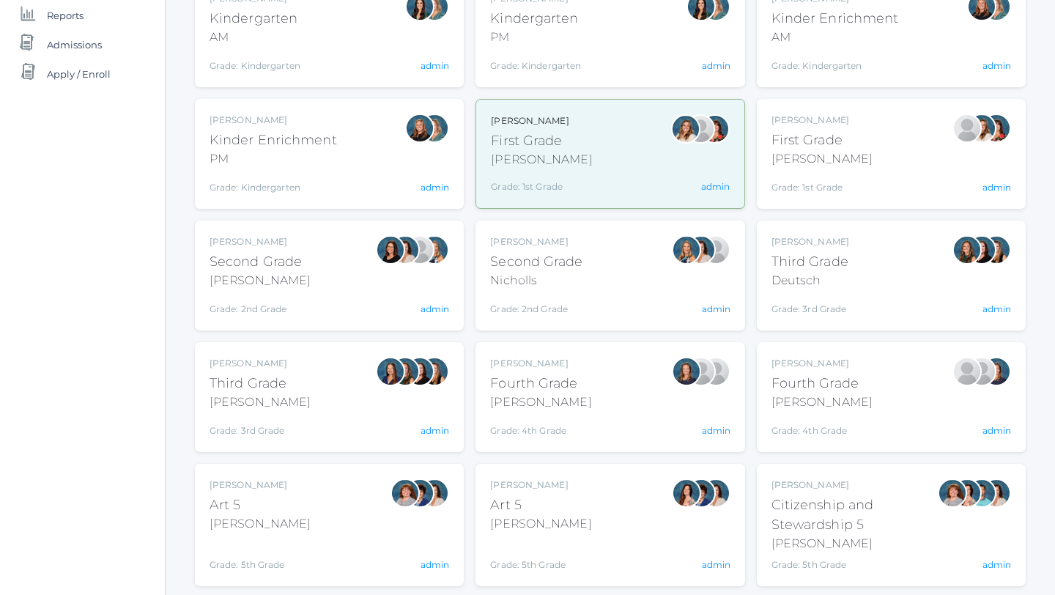
scroll to position [287, 0]
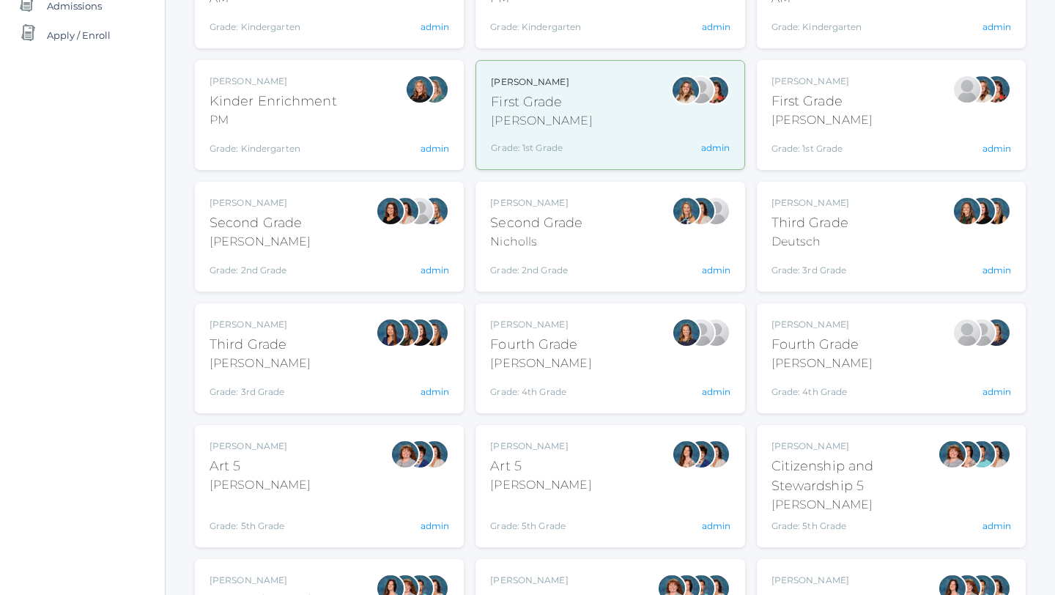
click at [623, 257] on div "Courtney Nicholls Second Grade Nicholls Grade: 2nd Grade 02LA admin" at bounding box center [610, 236] width 240 height 81
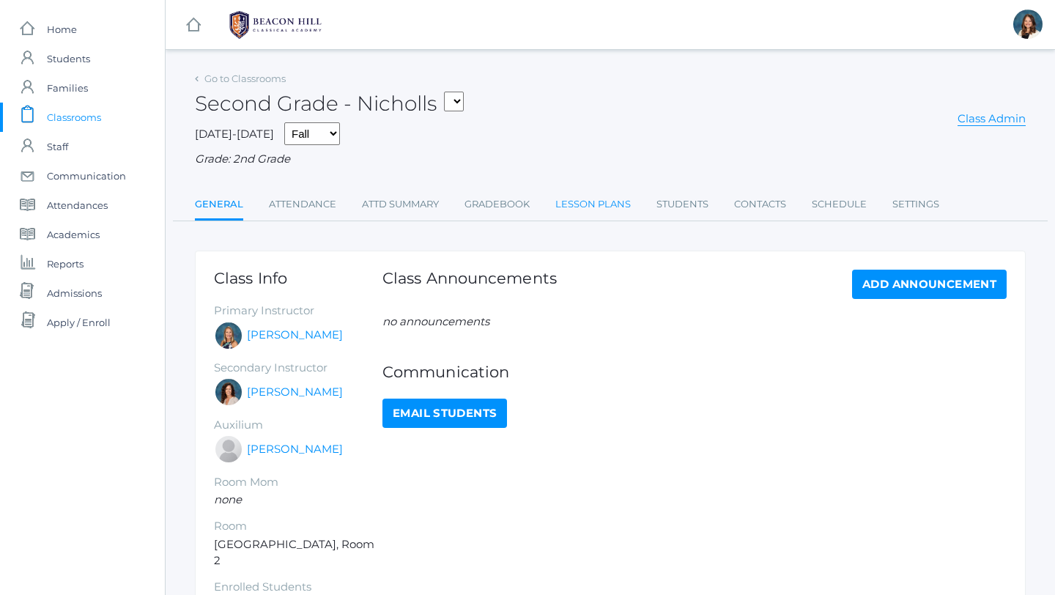
click at [603, 204] on link "Lesson Plans" at bounding box center [593, 204] width 75 height 29
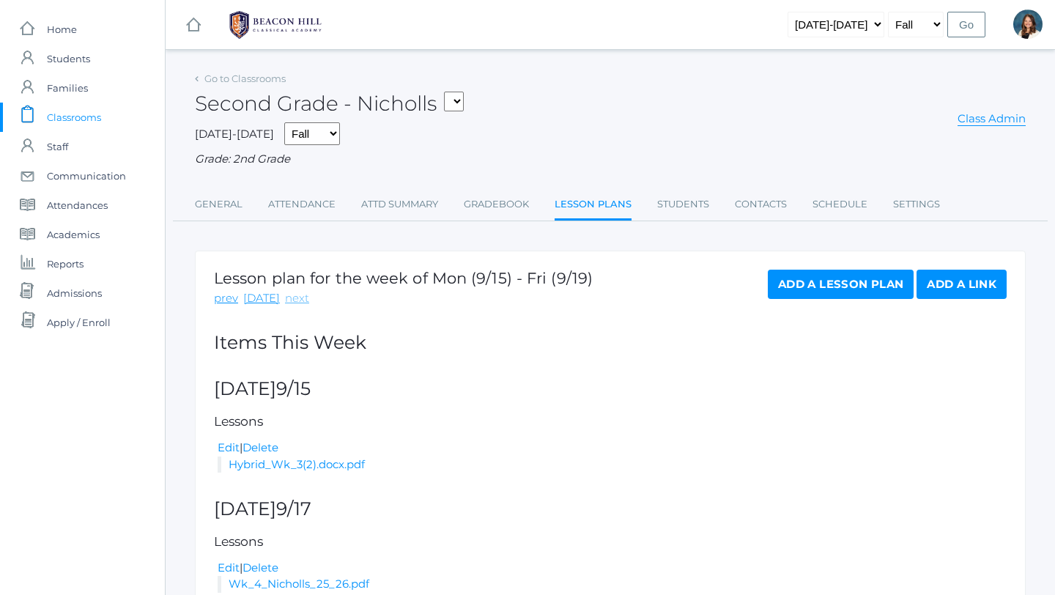
click at [293, 300] on link "next" at bounding box center [297, 298] width 24 height 17
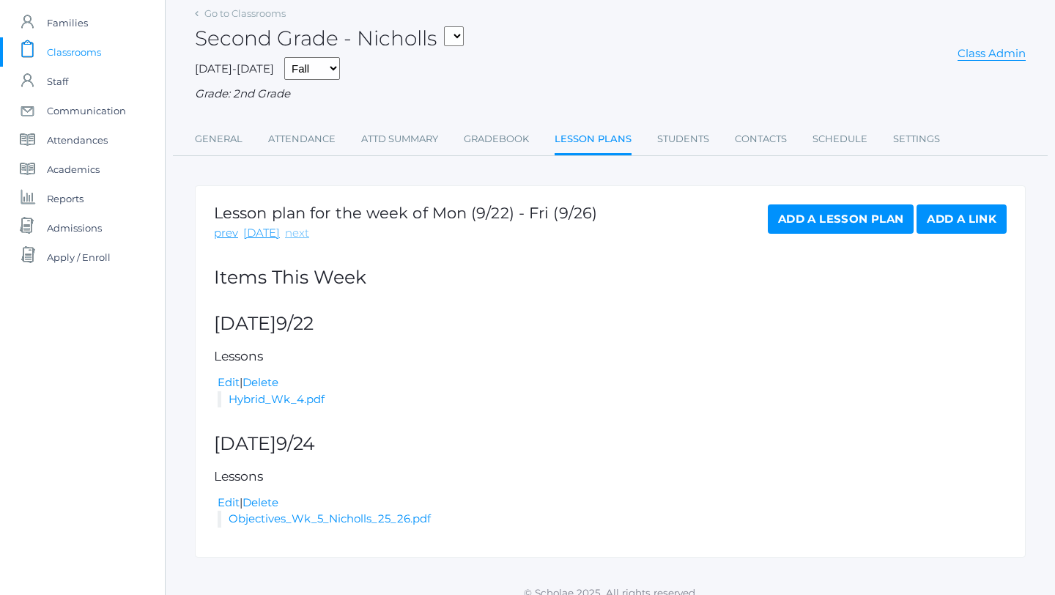
scroll to position [67, 0]
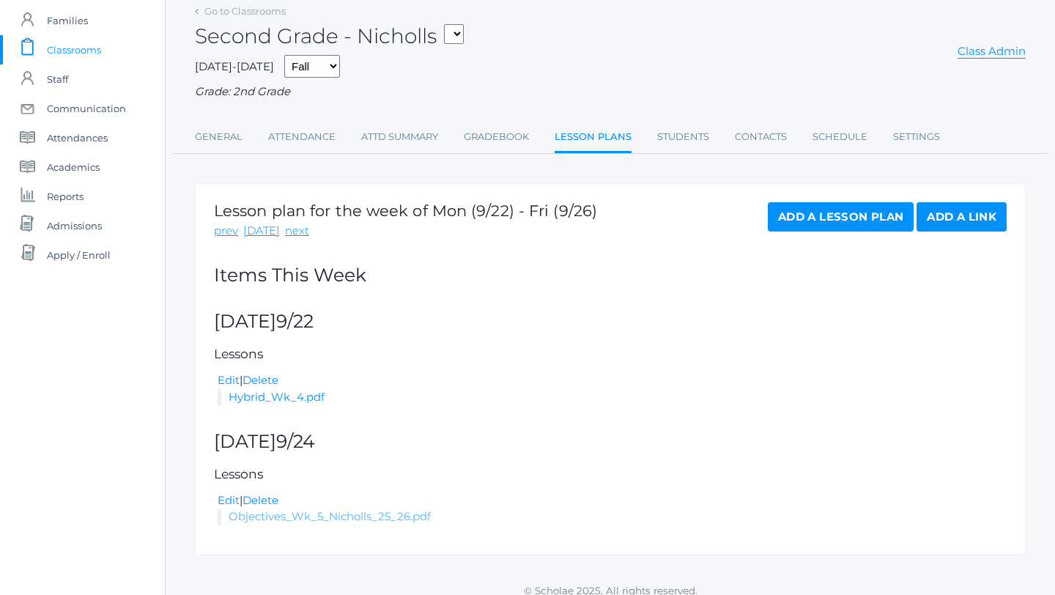
click at [298, 513] on link "Objectives_Wk_5_Nicholls_25_26.pdf" at bounding box center [330, 516] width 202 height 14
click at [206, 9] on link "Go to Classrooms" at bounding box center [244, 11] width 81 height 12
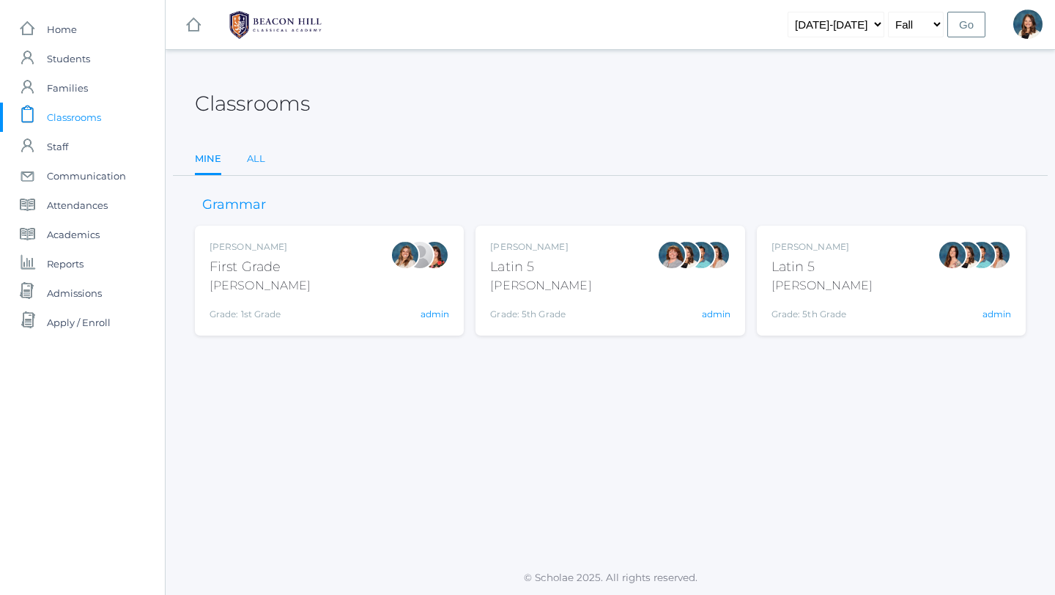
click at [256, 152] on link "All" at bounding box center [256, 158] width 18 height 29
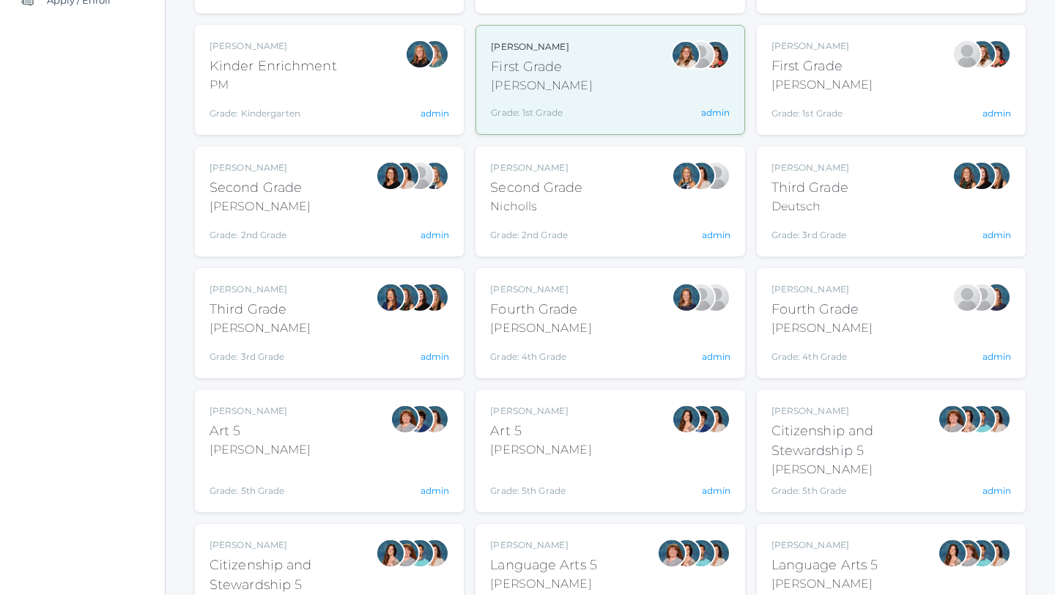
scroll to position [323, 0]
click at [826, 189] on div "Third Grade" at bounding box center [811, 187] width 78 height 20
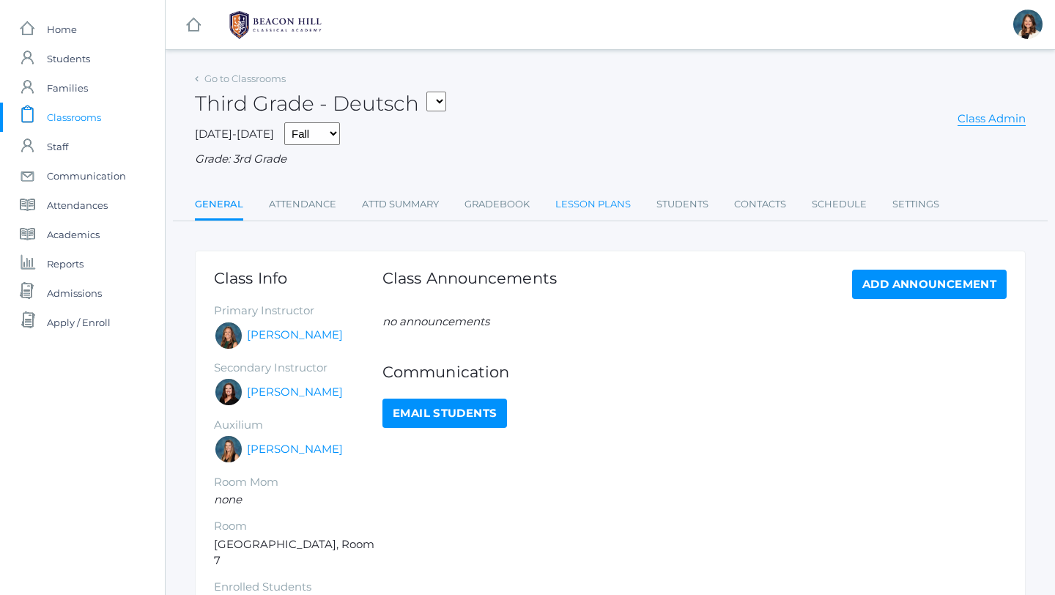
click at [581, 205] on link "Lesson Plans" at bounding box center [593, 204] width 75 height 29
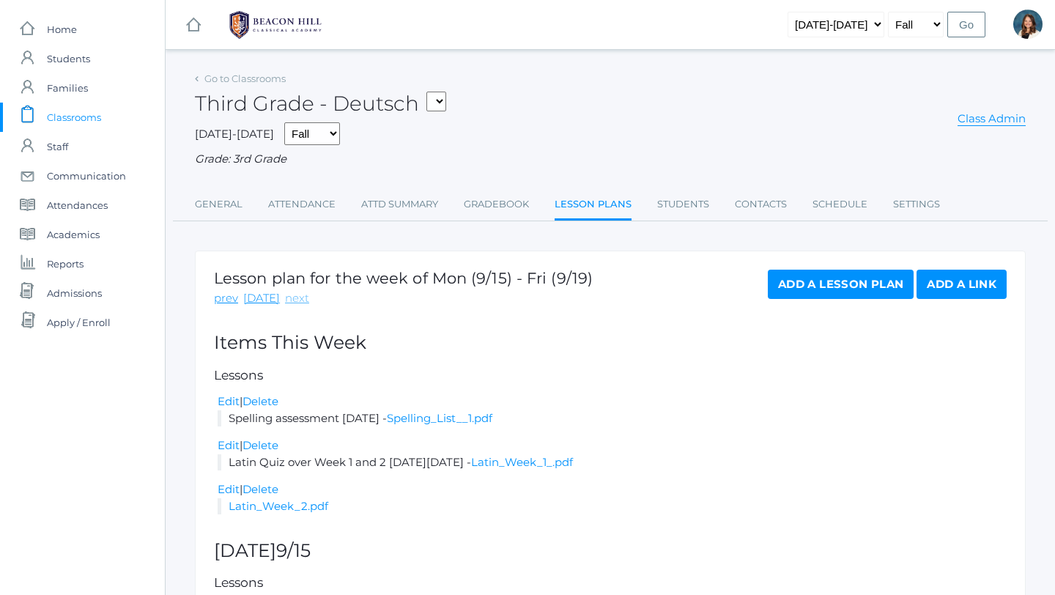
click at [298, 296] on link "next" at bounding box center [297, 298] width 24 height 17
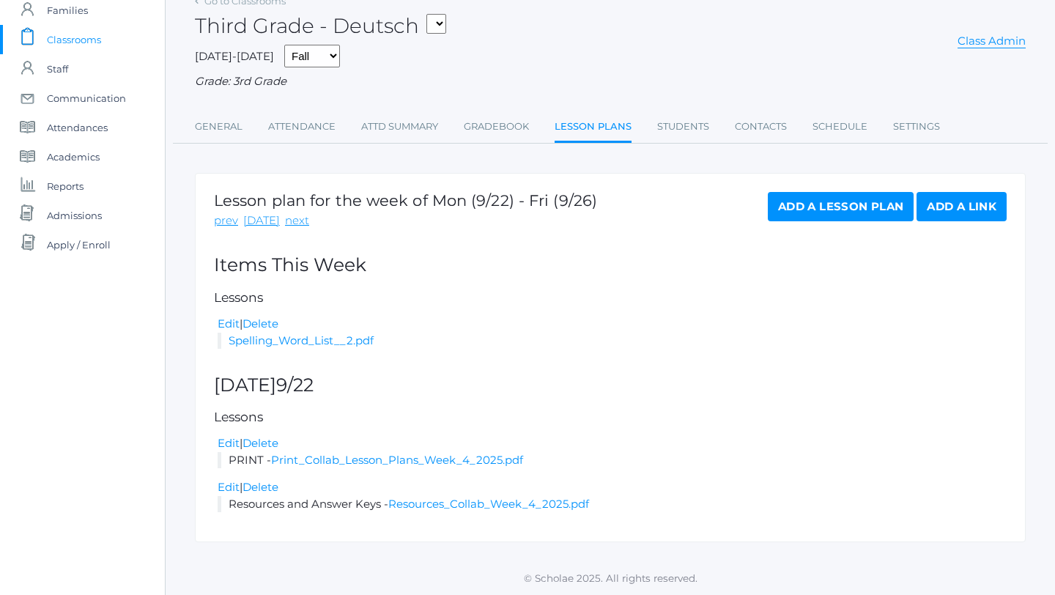
scroll to position [78, 0]
click at [87, 34] on span "Classrooms" at bounding box center [74, 38] width 54 height 29
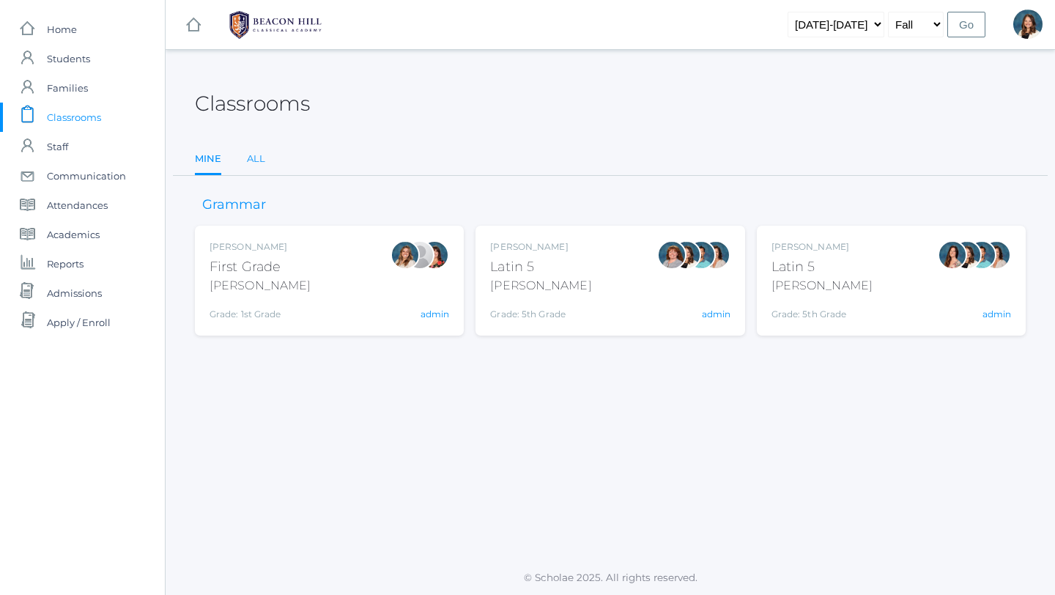
click at [258, 156] on link "All" at bounding box center [256, 158] width 18 height 29
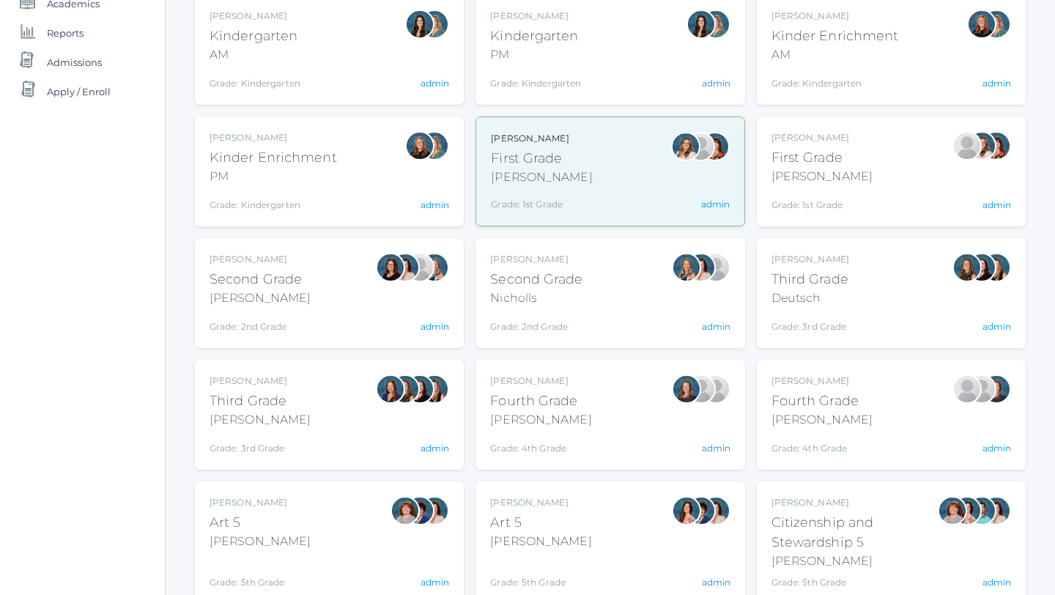
scroll to position [235, 0]
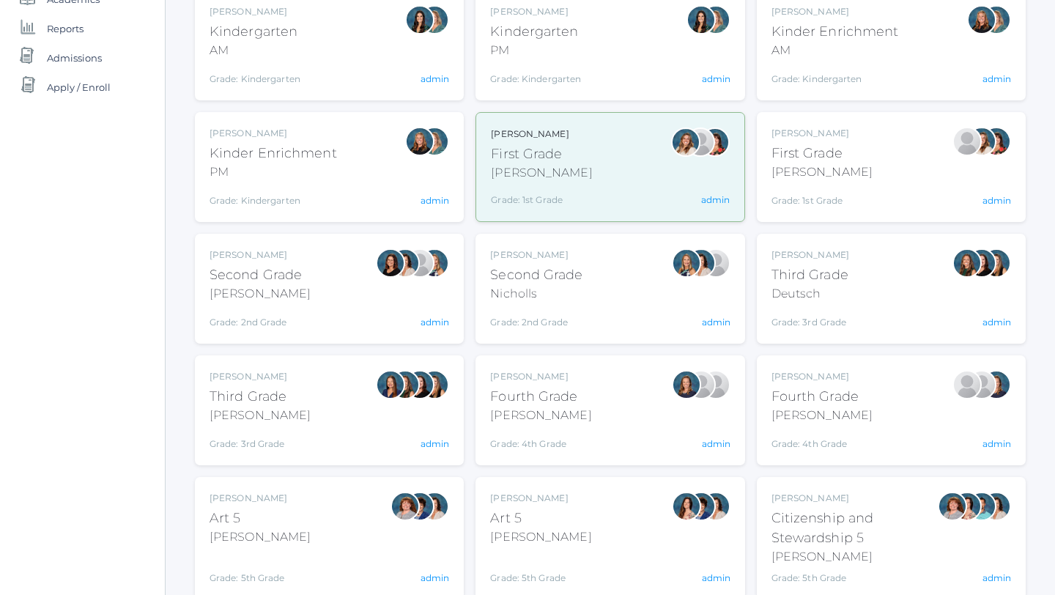
click at [300, 399] on div "Lori Webster Third Grade Webster Grade: 3rd Grade 03LA admin" at bounding box center [330, 410] width 240 height 81
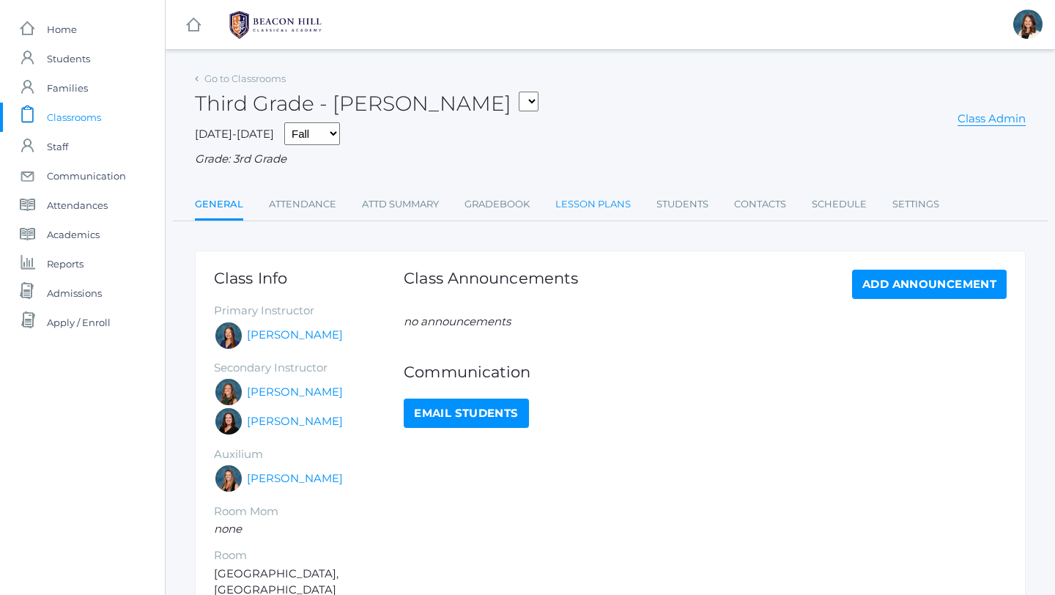
click at [588, 195] on link "Lesson Plans" at bounding box center [593, 204] width 75 height 29
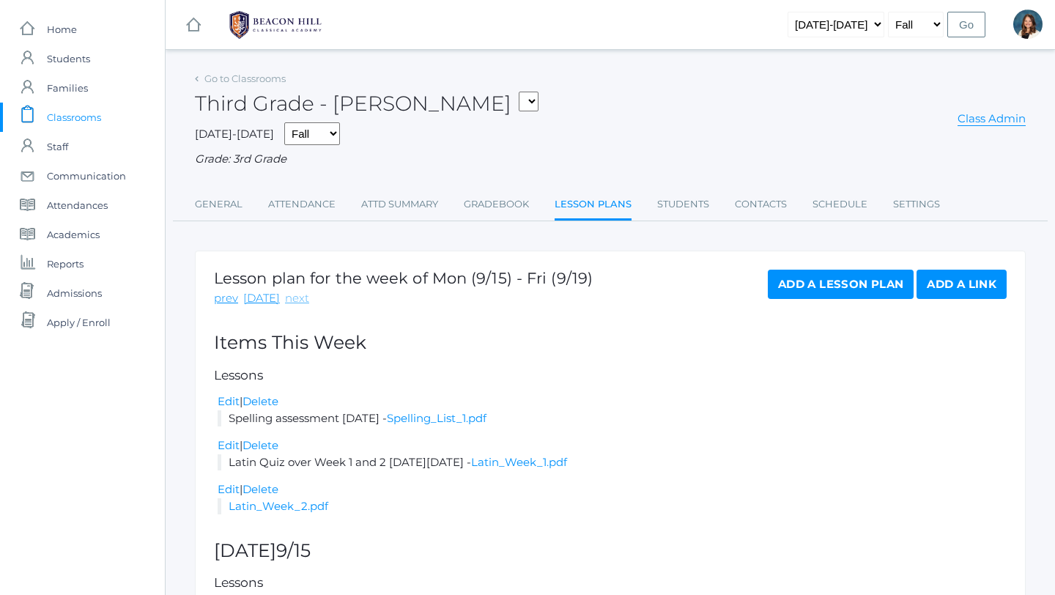
click at [291, 299] on link "next" at bounding box center [297, 298] width 24 height 17
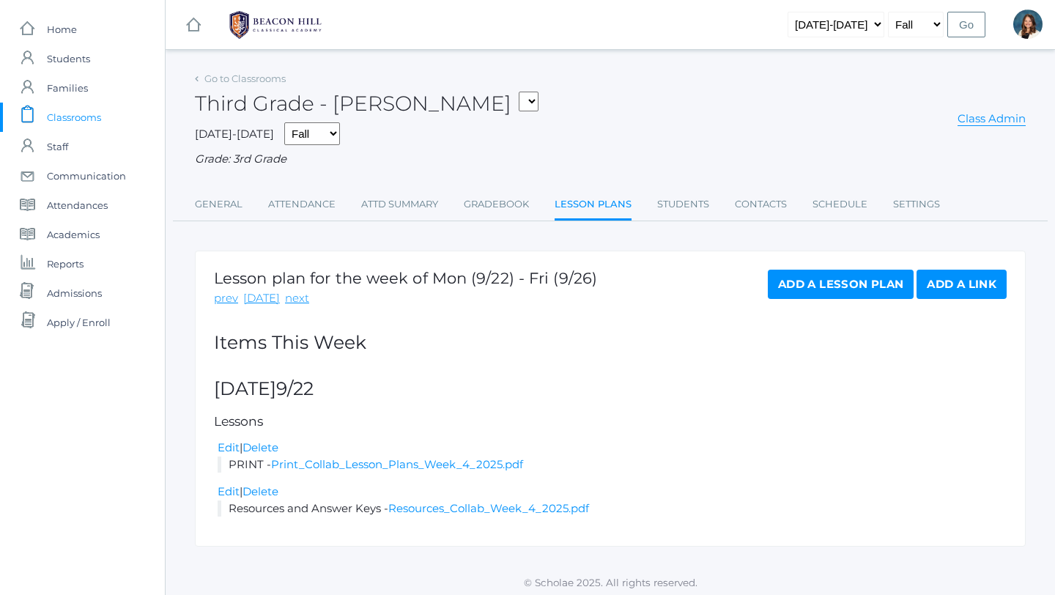
scroll to position [4, 0]
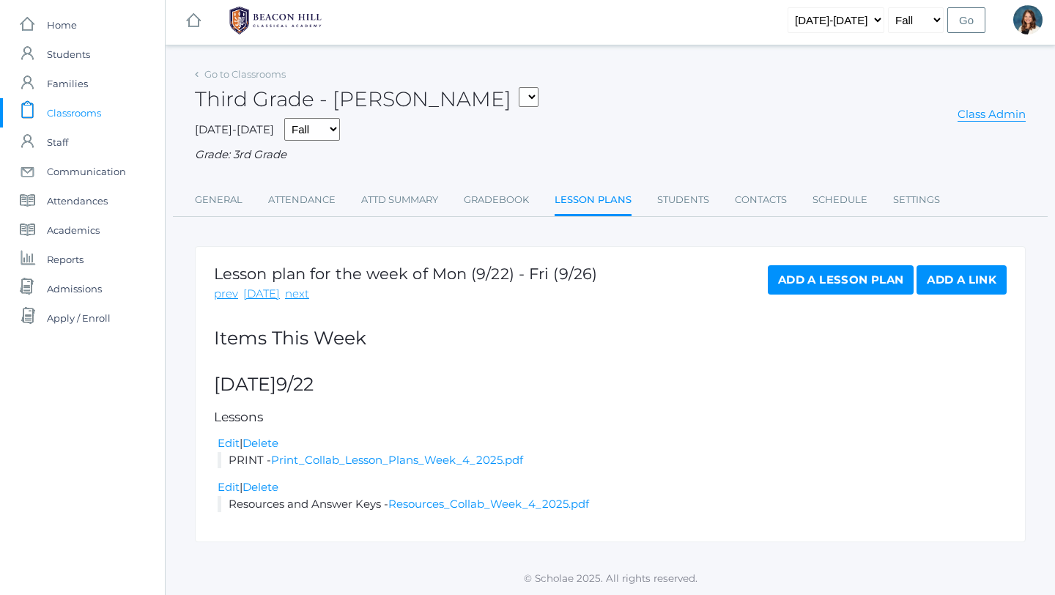
click at [78, 109] on span "Classrooms" at bounding box center [74, 112] width 54 height 29
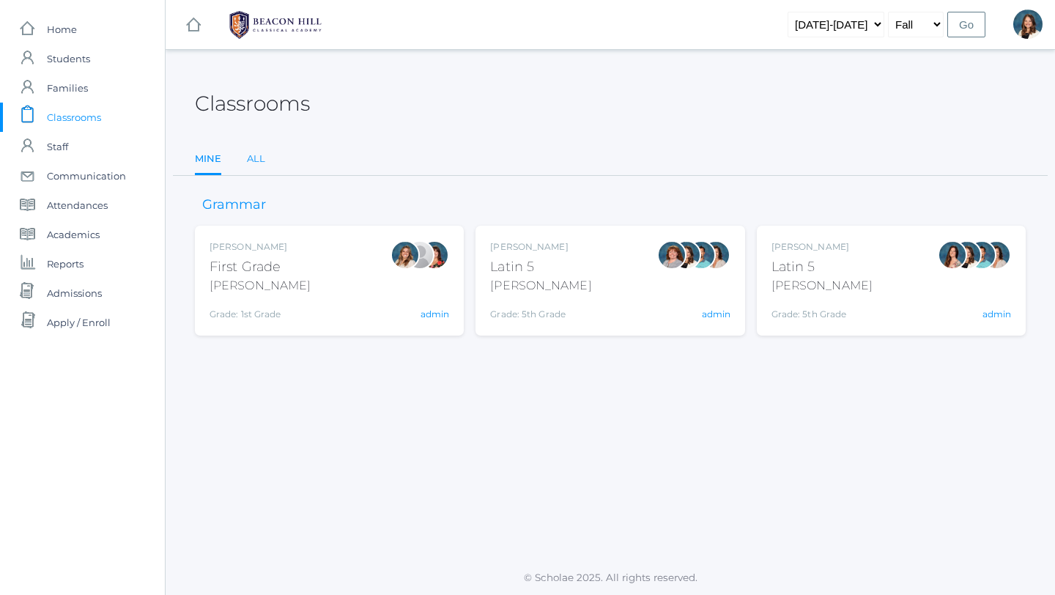
click at [257, 155] on link "All" at bounding box center [256, 158] width 18 height 29
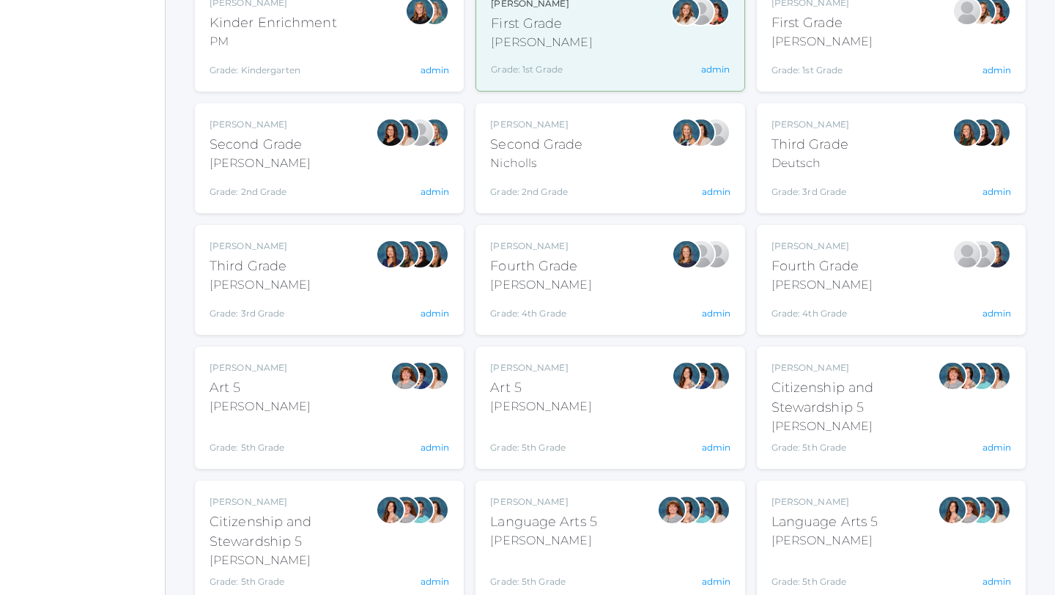
scroll to position [369, 0]
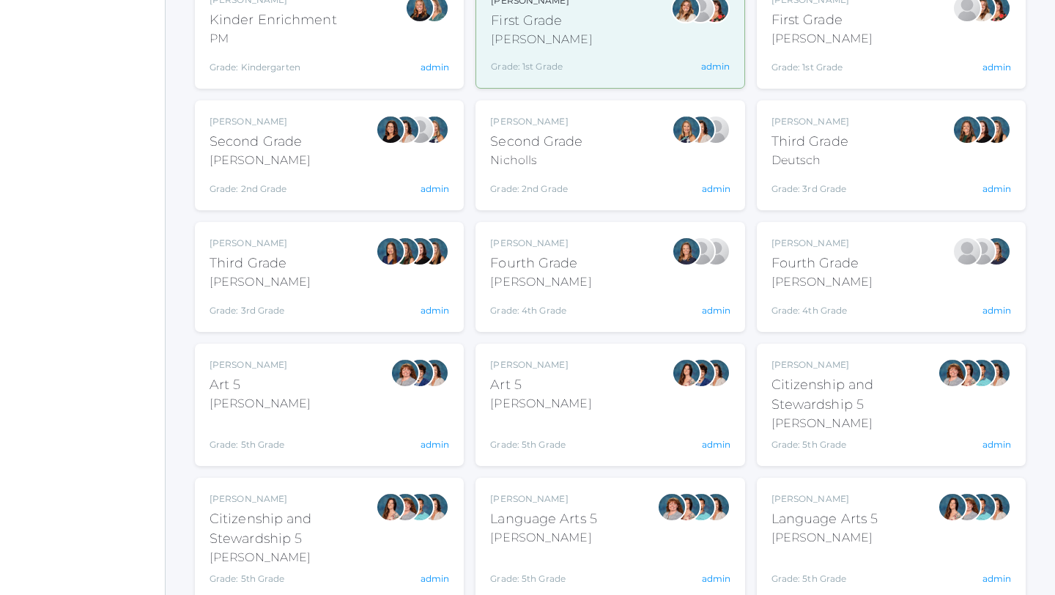
click at [520, 265] on div "Fourth Grade" at bounding box center [540, 264] width 101 height 20
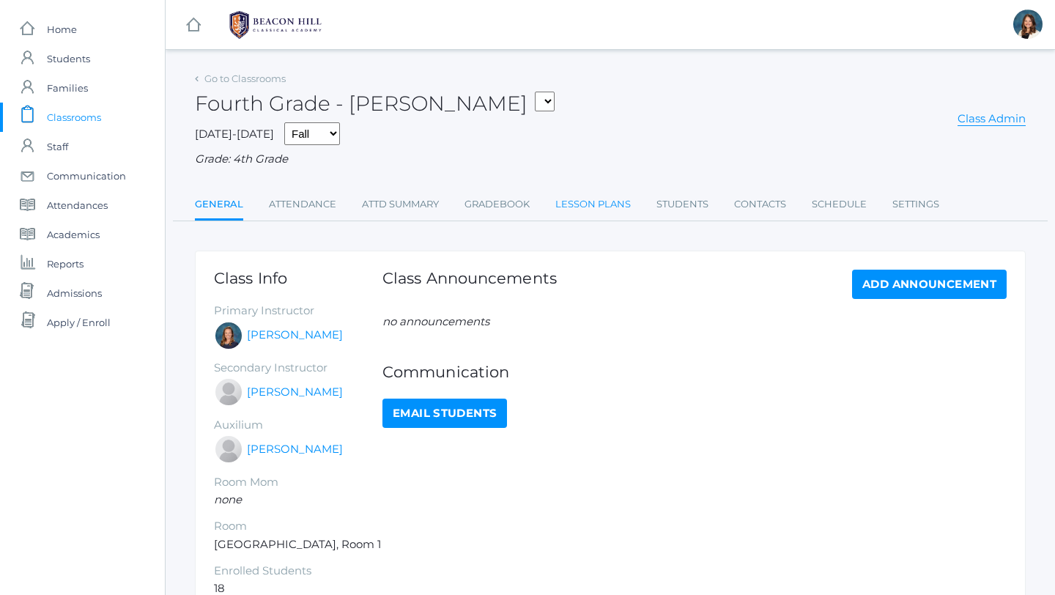
click at [585, 204] on link "Lesson Plans" at bounding box center [593, 204] width 75 height 29
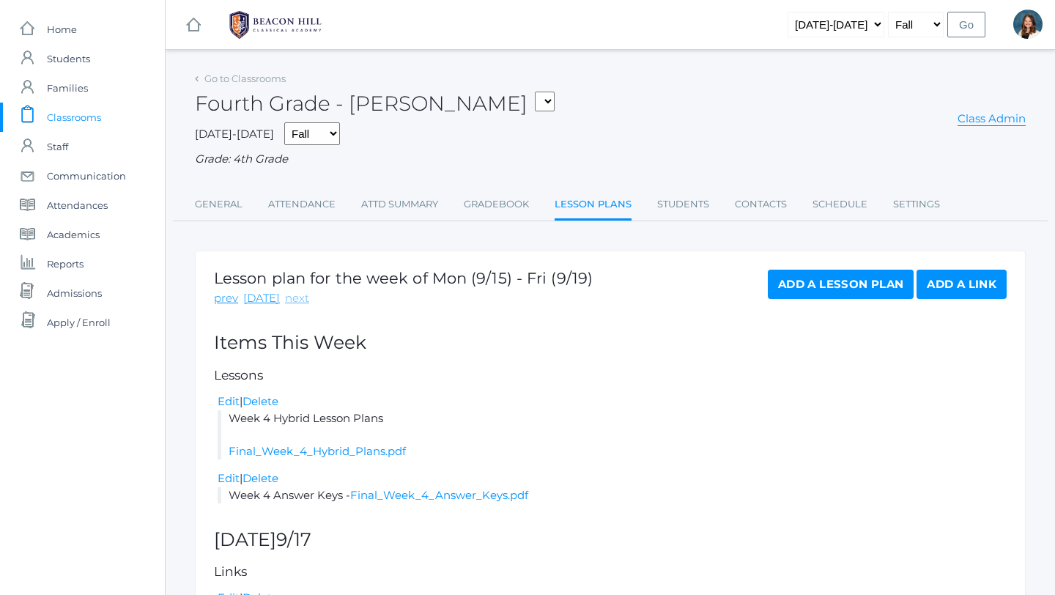
click at [294, 300] on link "next" at bounding box center [297, 298] width 24 height 17
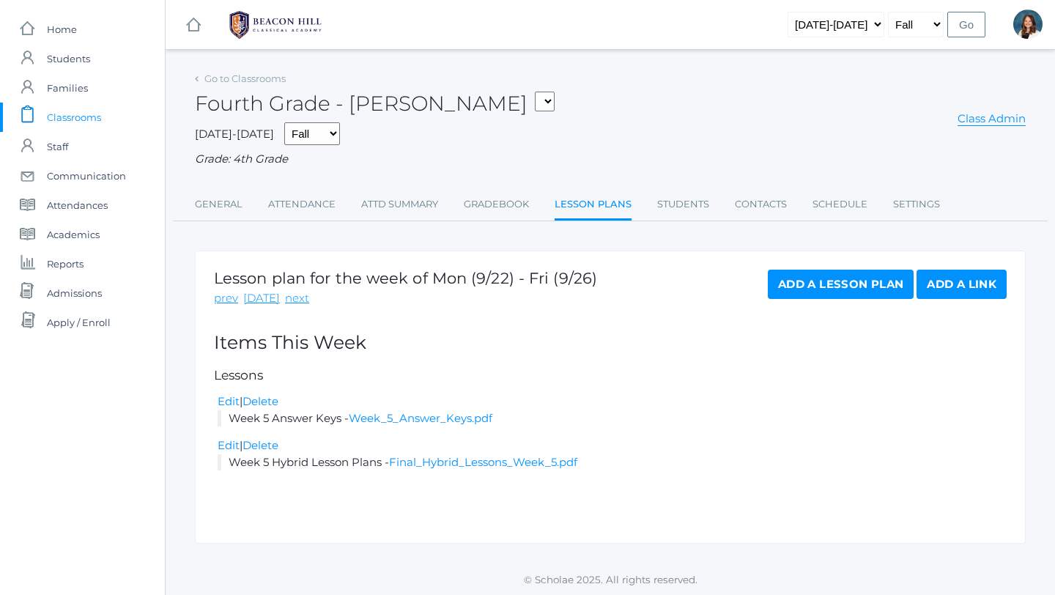
scroll to position [1, 0]
click at [70, 112] on span "Classrooms" at bounding box center [74, 115] width 54 height 29
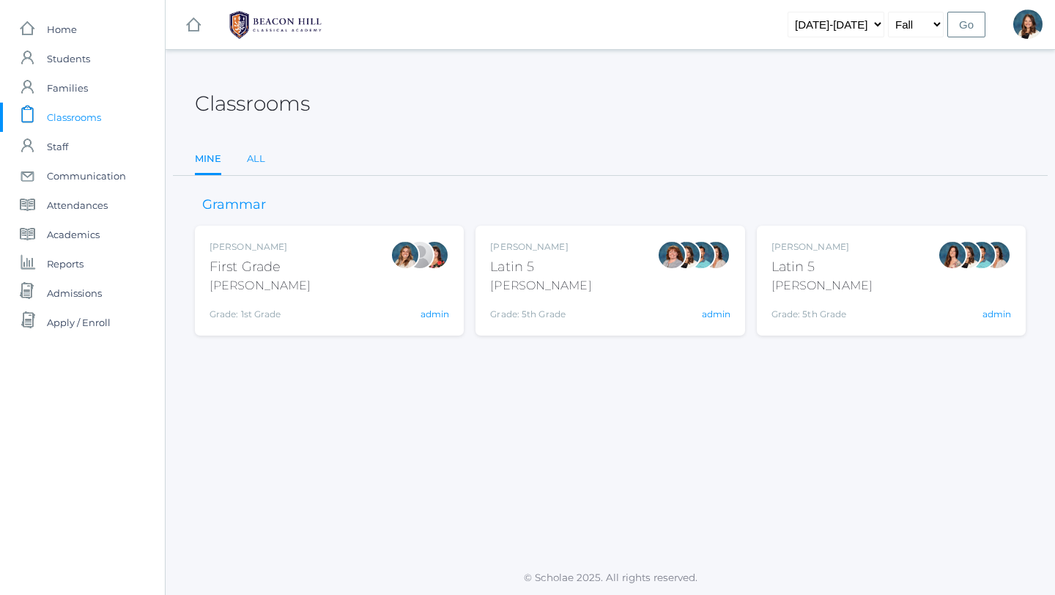
click at [254, 155] on link "All" at bounding box center [256, 158] width 18 height 29
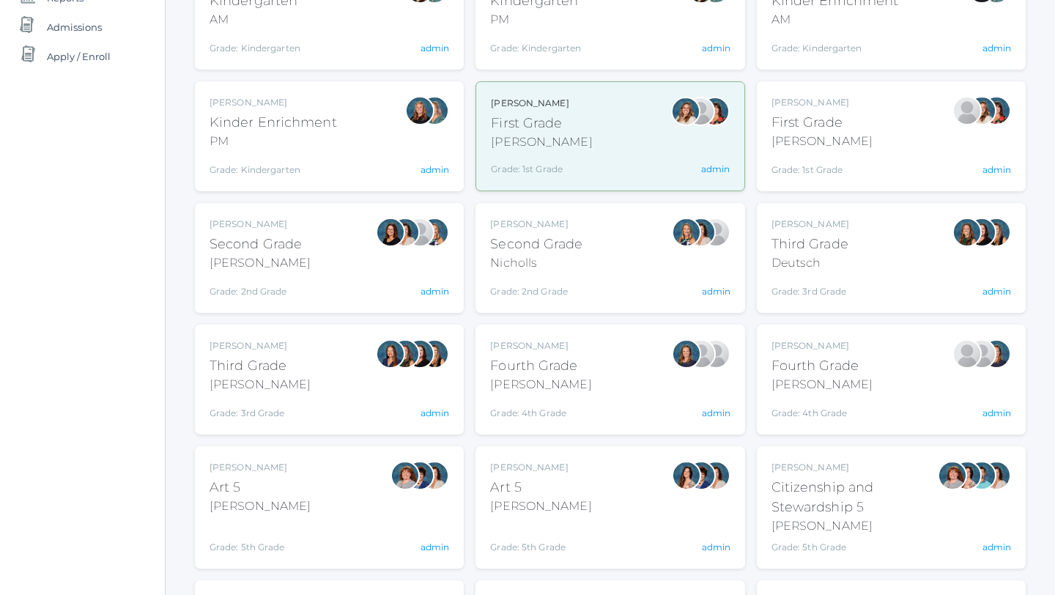
scroll to position [268, 0]
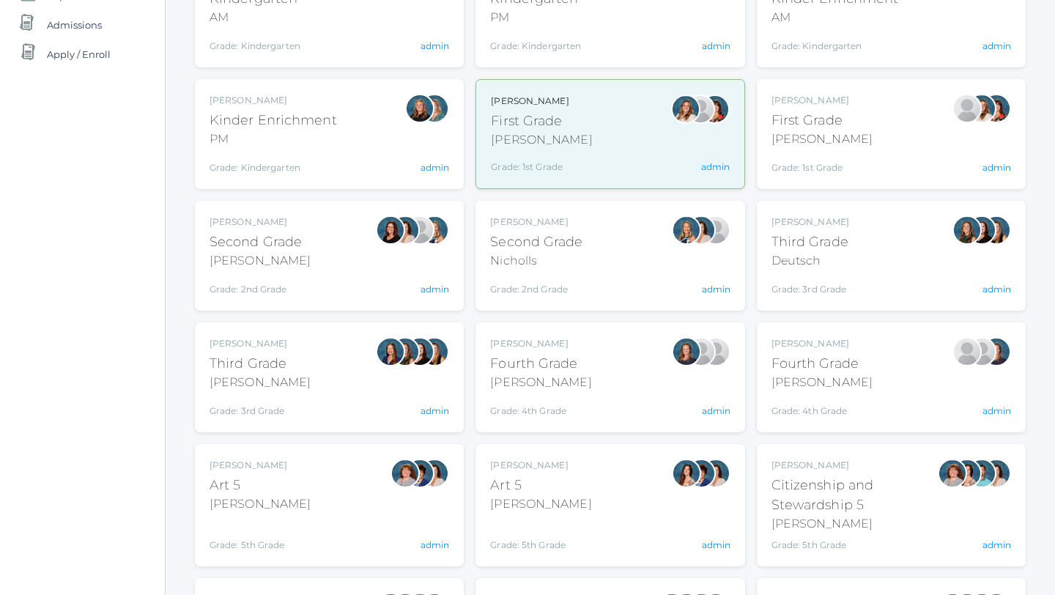
click at [841, 376] on div "[PERSON_NAME]" at bounding box center [822, 383] width 101 height 18
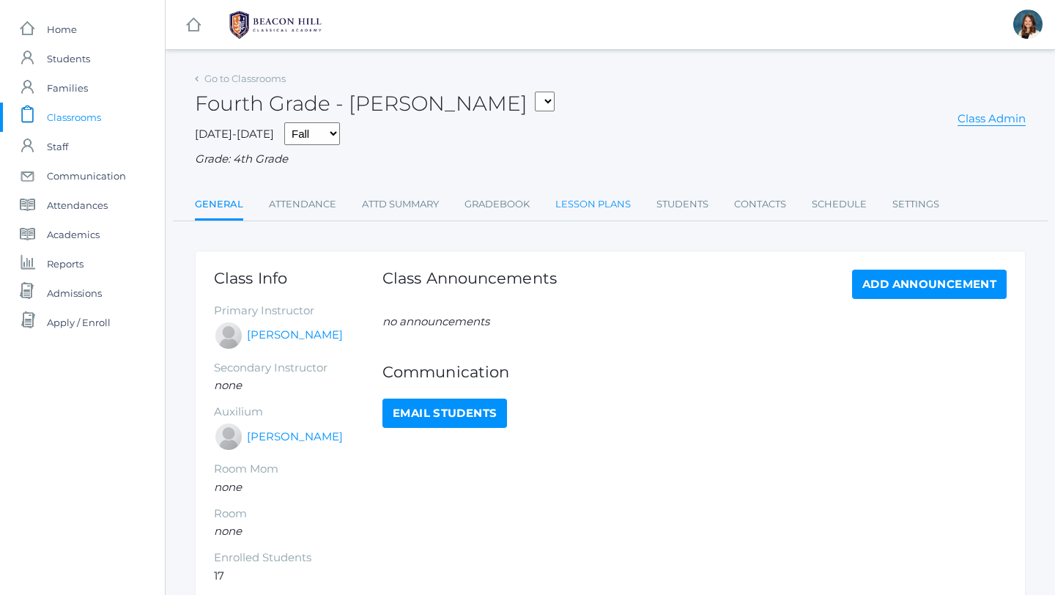
click at [585, 200] on link "Lesson Plans" at bounding box center [593, 204] width 75 height 29
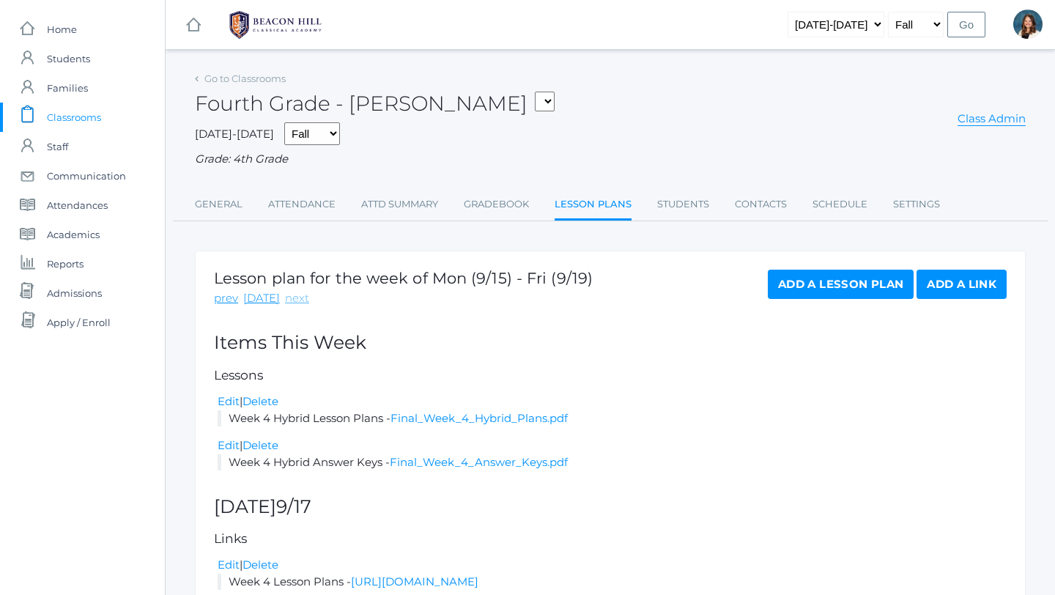
click at [295, 297] on link "next" at bounding box center [297, 298] width 24 height 17
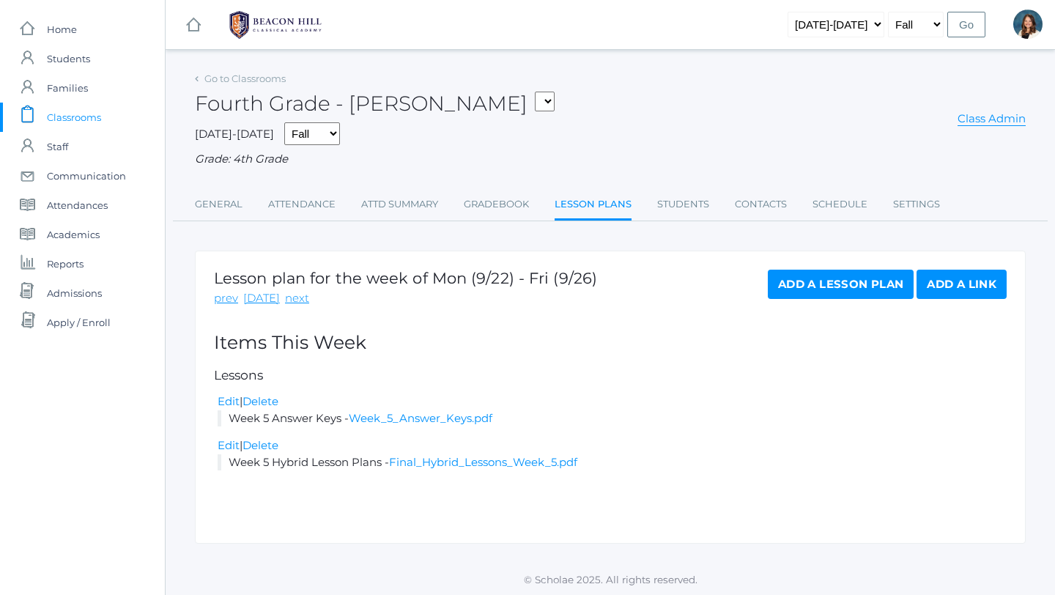
scroll to position [1, 0]
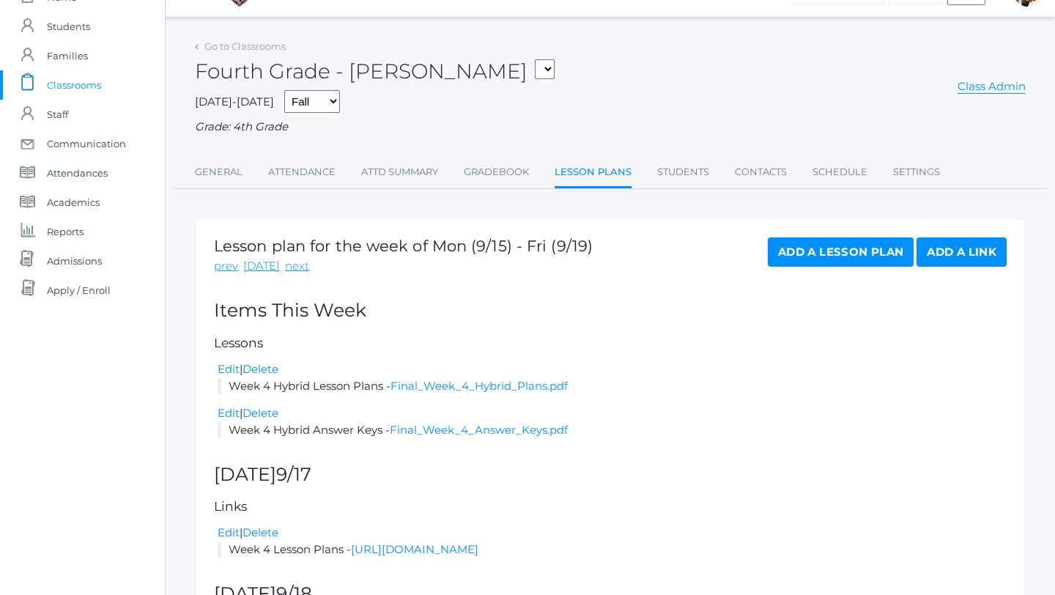
scroll to position [56, 0]
